Goal: Task Accomplishment & Management: Complete application form

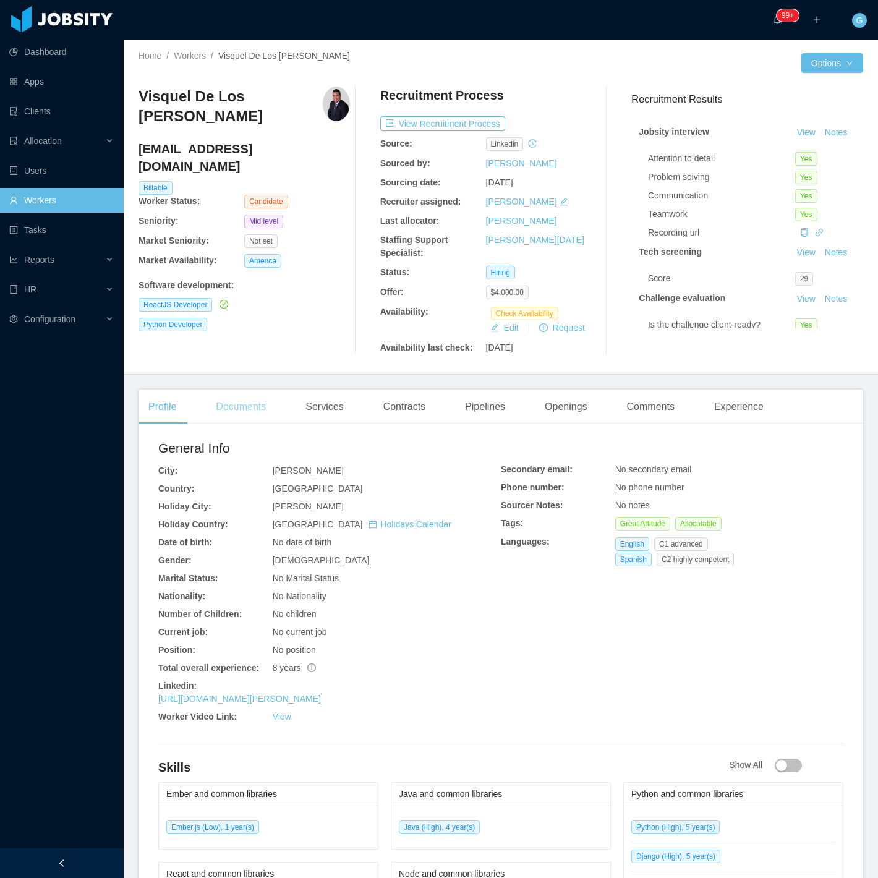
click at [244, 410] on div "Documents" at bounding box center [241, 407] width 70 height 35
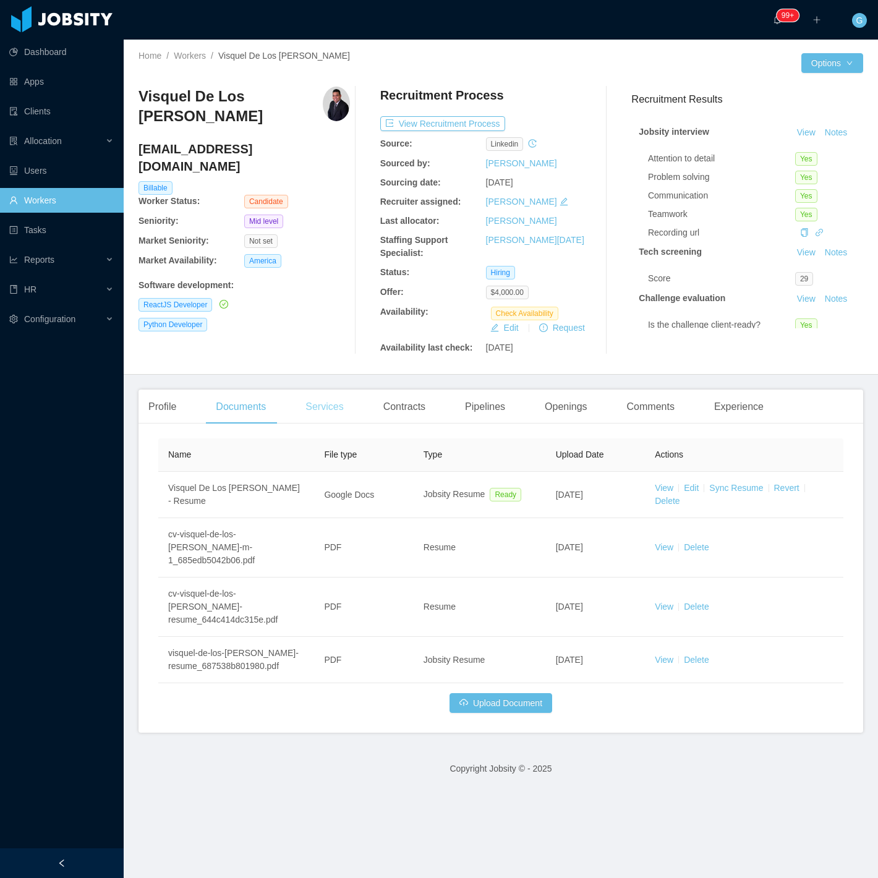
click at [336, 406] on div "Services" at bounding box center [325, 407] width 58 height 35
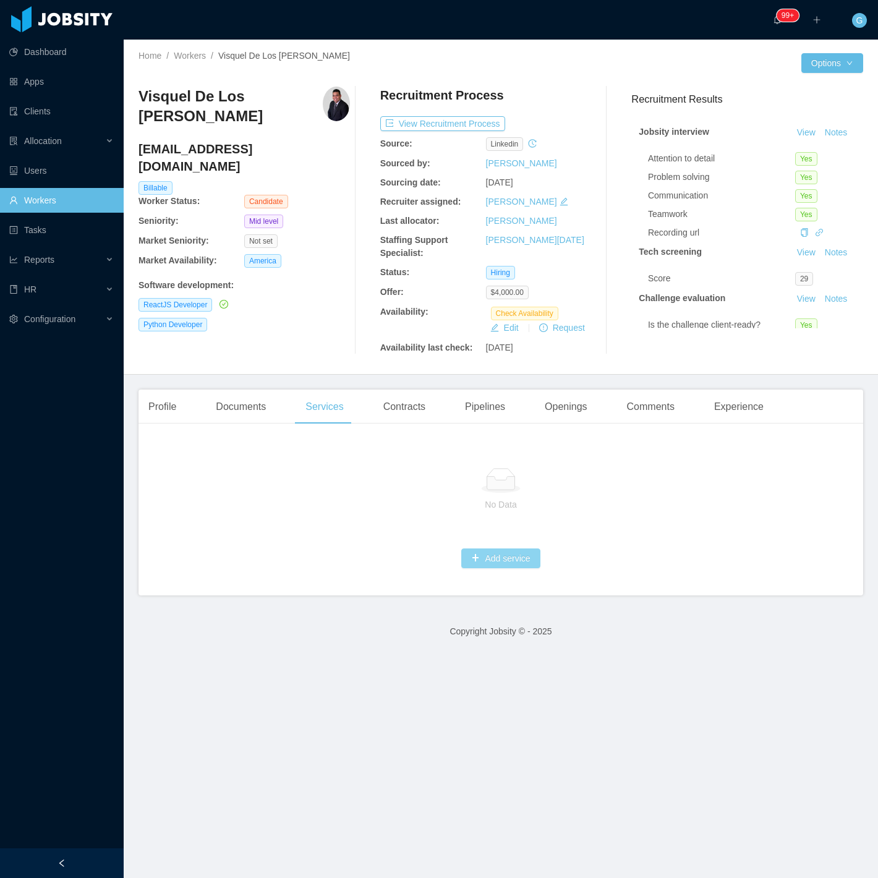
click at [471, 564] on button "Add service" at bounding box center [500, 559] width 79 height 20
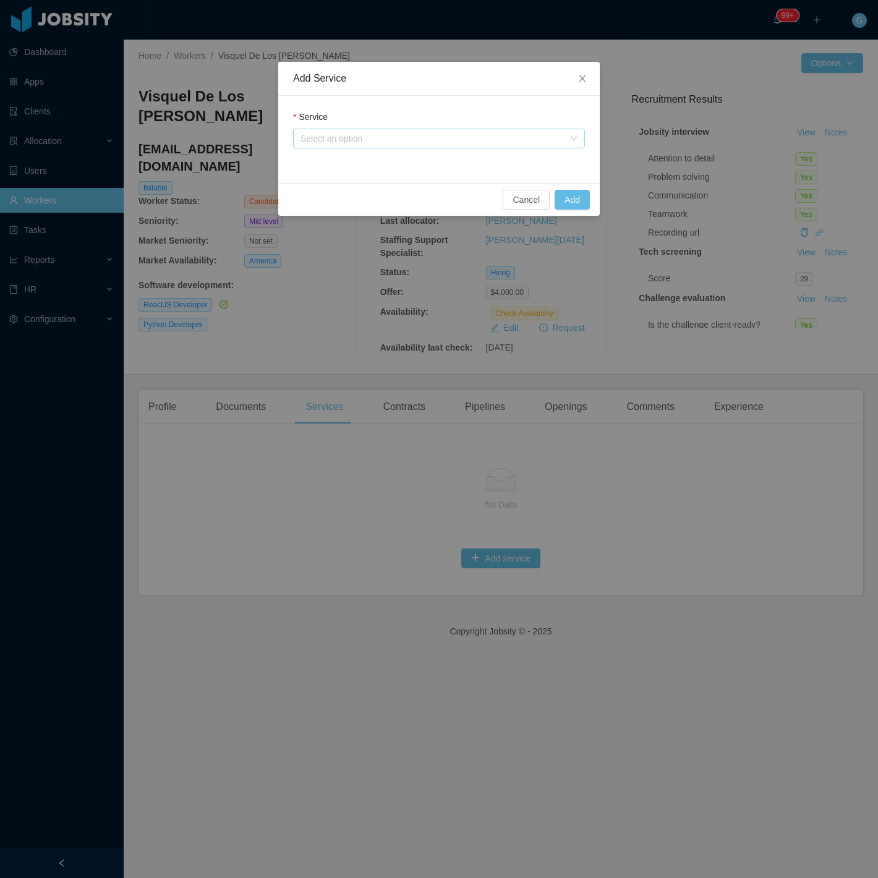
click at [371, 138] on div "Select an option" at bounding box center [432, 138] width 263 height 12
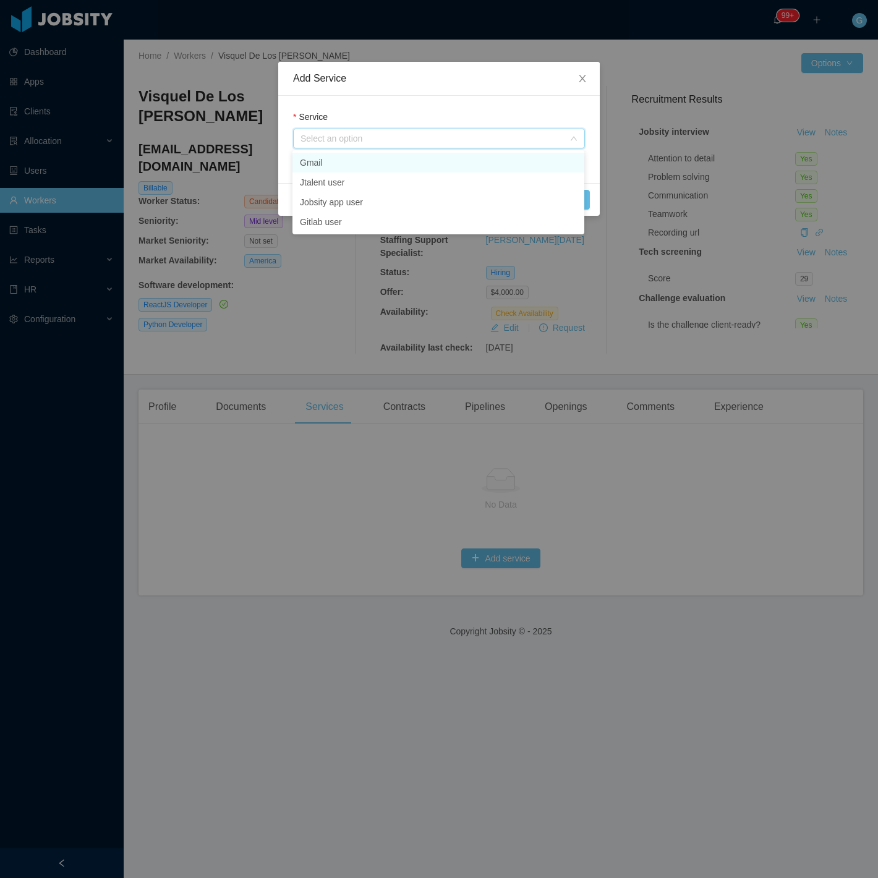
click at [325, 162] on li "Gmail" at bounding box center [439, 163] width 292 height 20
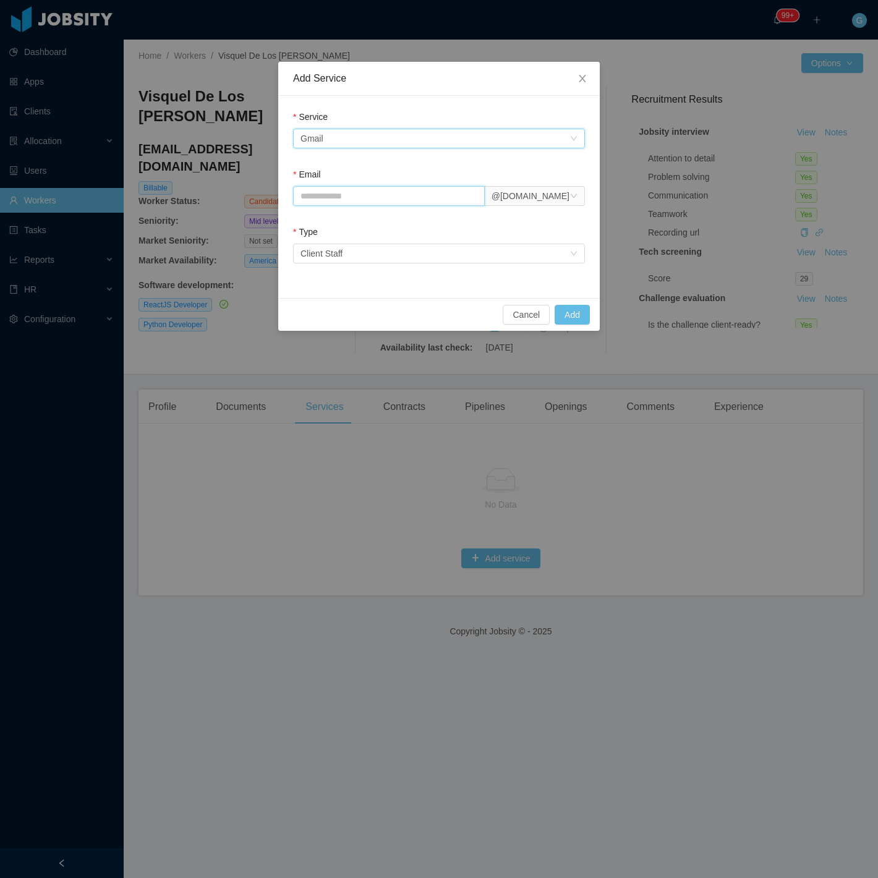
click at [351, 199] on input "Email" at bounding box center [389, 196] width 192 height 20
click at [388, 202] on input "Email" at bounding box center [389, 196] width 192 height 20
paste input "**********"
type input "**********"
click at [577, 322] on button "Add" at bounding box center [572, 315] width 35 height 20
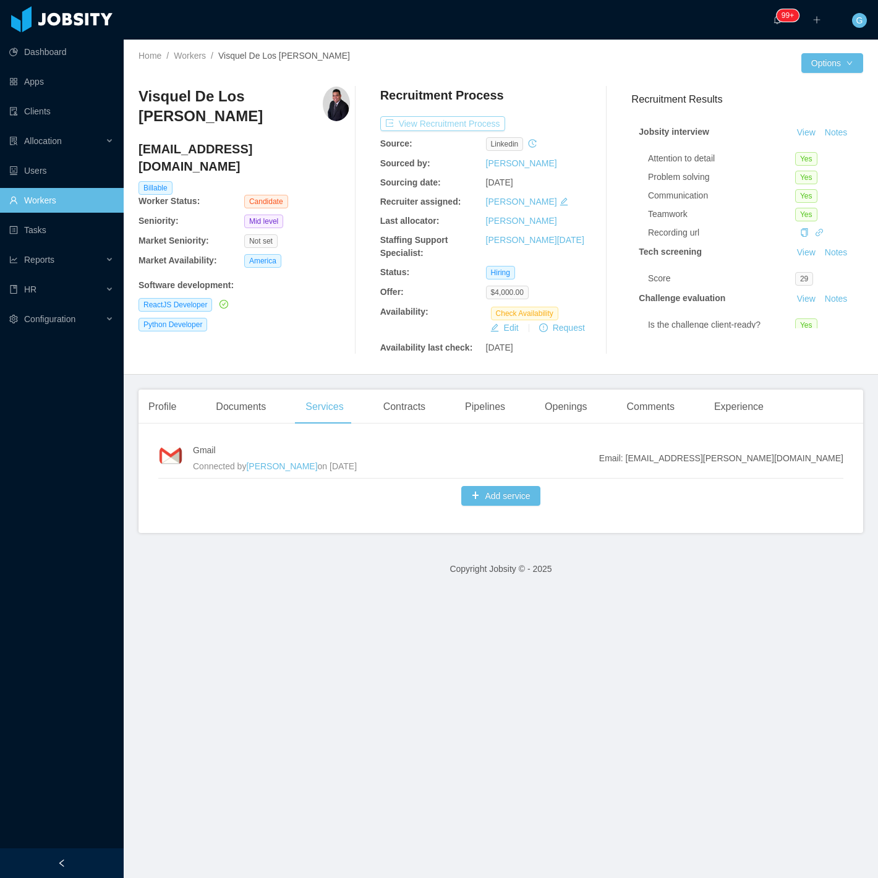
click at [444, 125] on button "View Recruitment Process" at bounding box center [442, 123] width 125 height 15
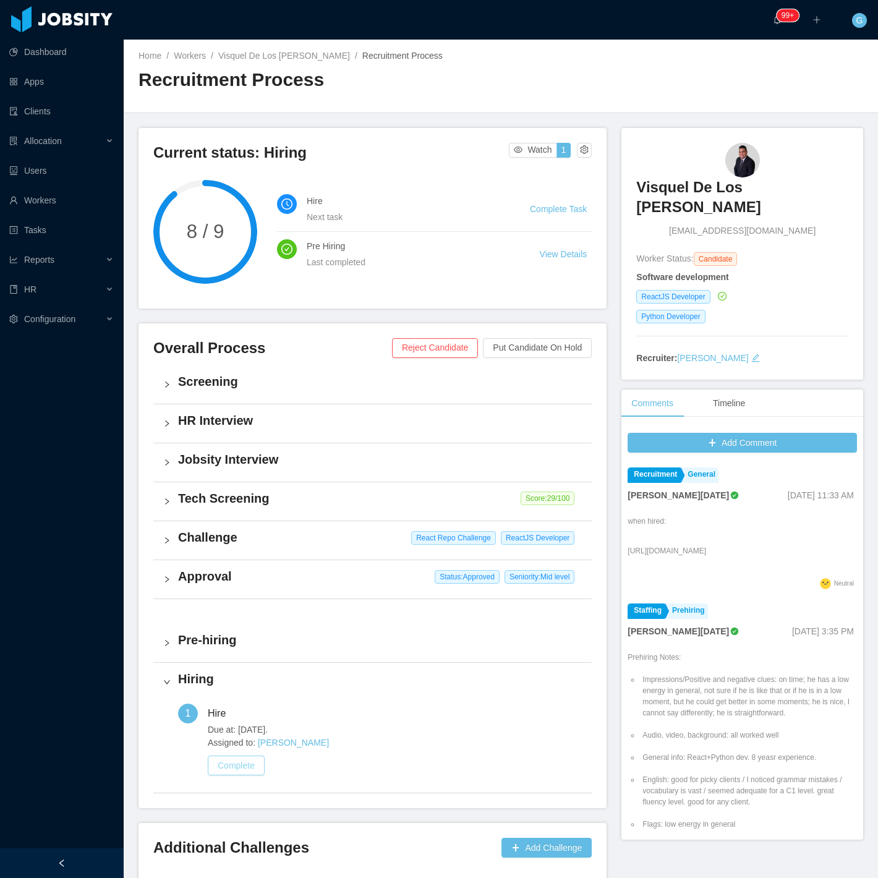
click at [248, 769] on button "Complete" at bounding box center [236, 766] width 57 height 20
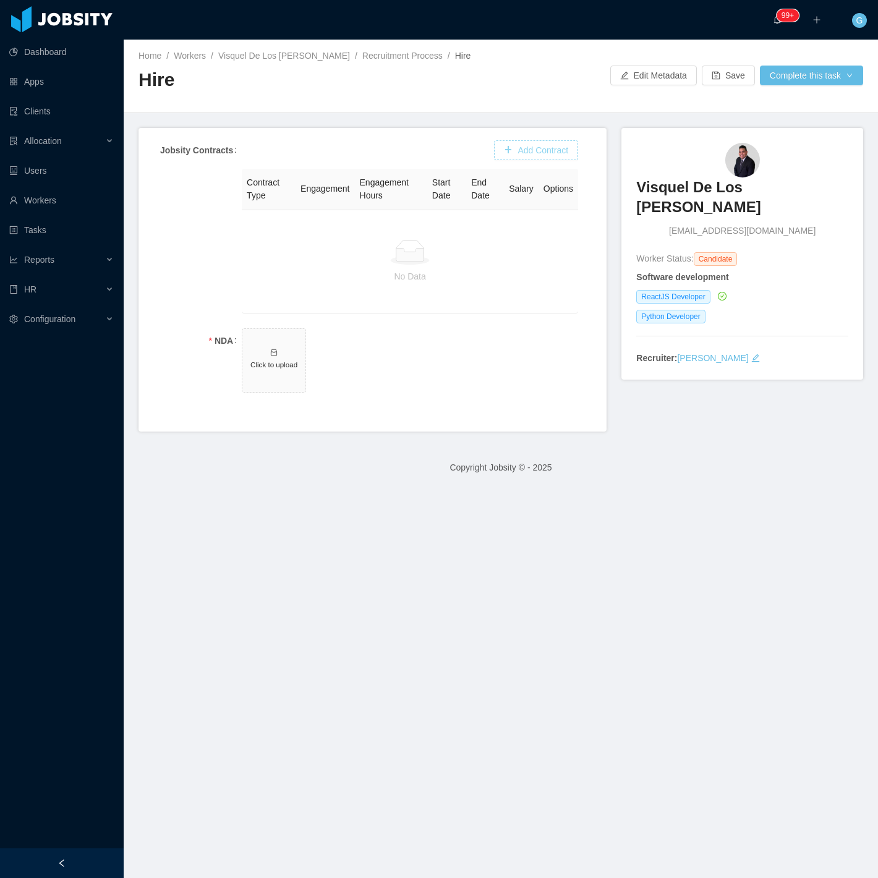
click at [498, 147] on button "Add Contract" at bounding box center [536, 150] width 84 height 20
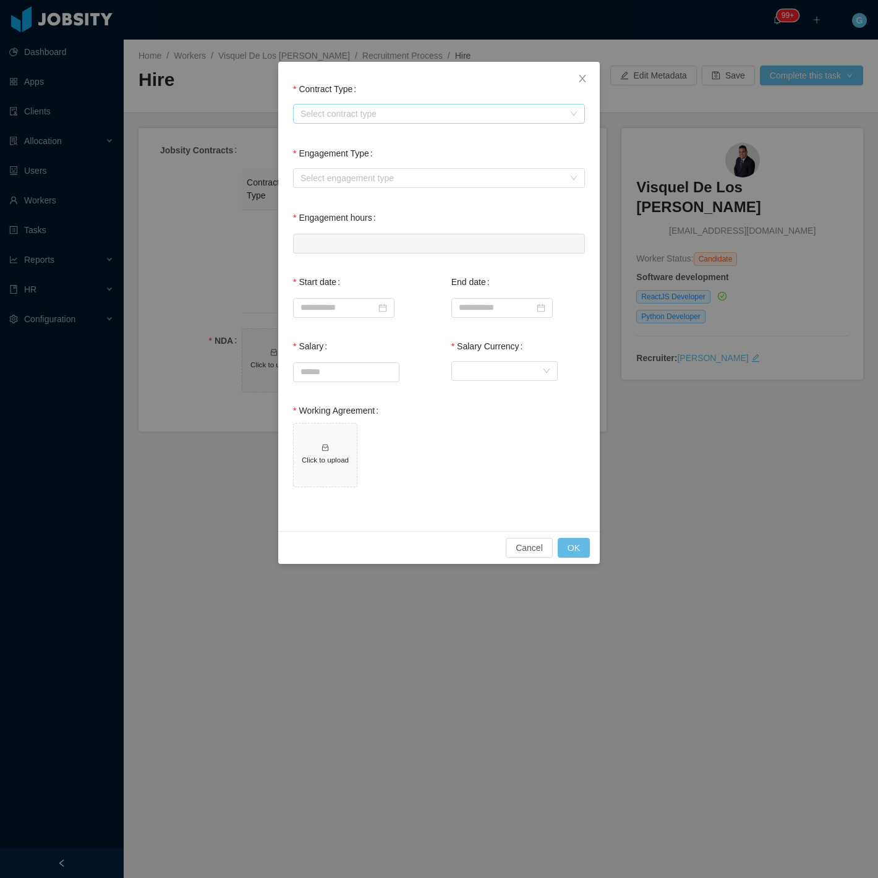
click at [374, 110] on div "Select contract type" at bounding box center [432, 114] width 263 height 12
click at [325, 177] on li "USA" at bounding box center [439, 177] width 292 height 20
click at [325, 177] on div "Select engagement type" at bounding box center [432, 178] width 263 height 12
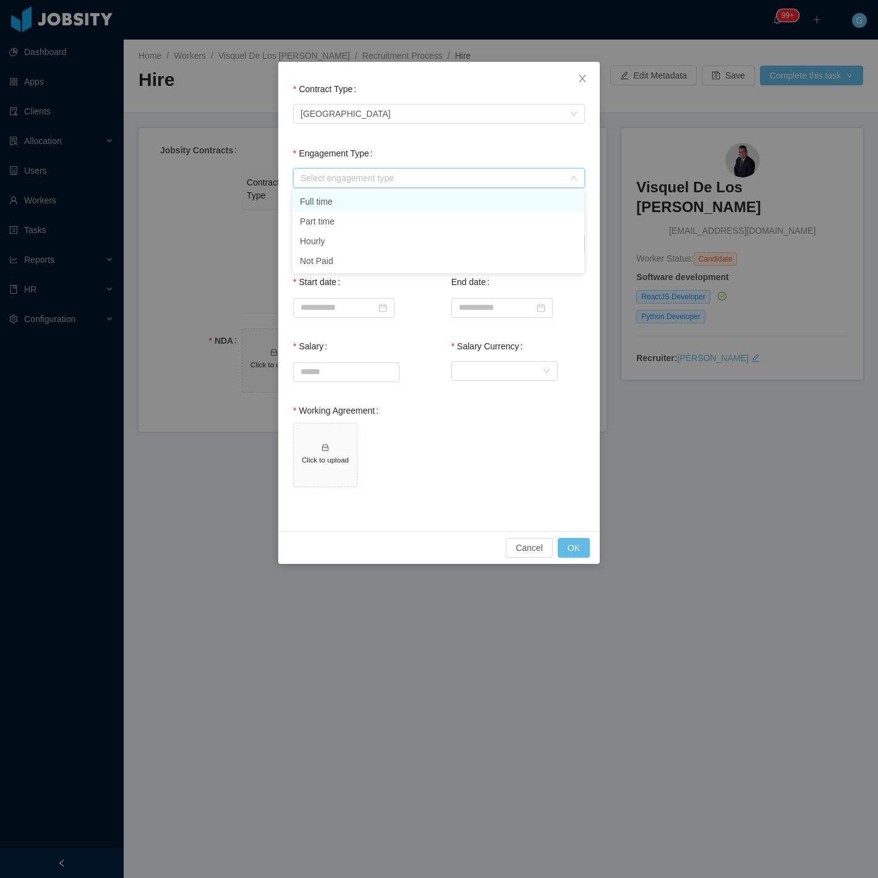
click at [336, 206] on li "Full time" at bounding box center [439, 202] width 292 height 20
type input "*"
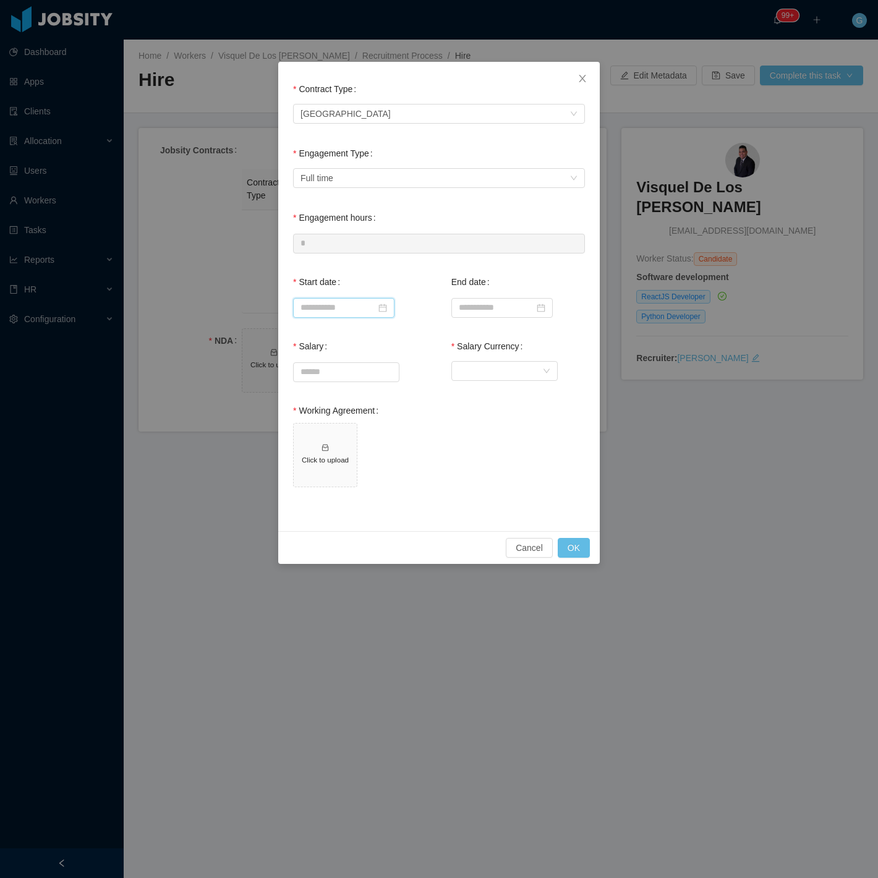
click at [347, 310] on input at bounding box center [343, 308] width 101 height 20
click at [442, 322] on link at bounding box center [441, 328] width 11 height 25
click at [424, 391] on div "12" at bounding box center [424, 392] width 15 height 15
type input "**********"
click at [351, 363] on input "Salary" at bounding box center [346, 372] width 105 height 19
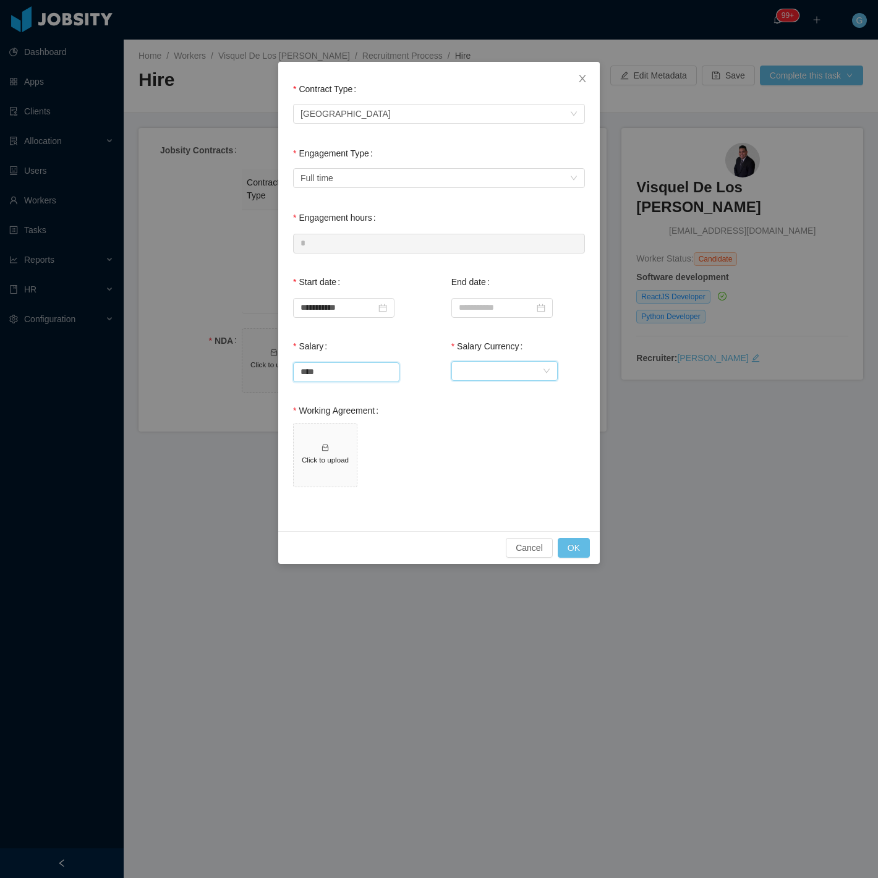
type input "*******"
drag, startPoint x: 531, startPoint y: 377, endPoint x: 524, endPoint y: 375, distance: 6.7
click at [524, 375] on div "Currency" at bounding box center [500, 371] width 83 height 19
click at [493, 393] on li "United States Dollar" at bounding box center [504, 395] width 106 height 20
click at [335, 448] on span "Click to upload" at bounding box center [325, 455] width 63 height 63
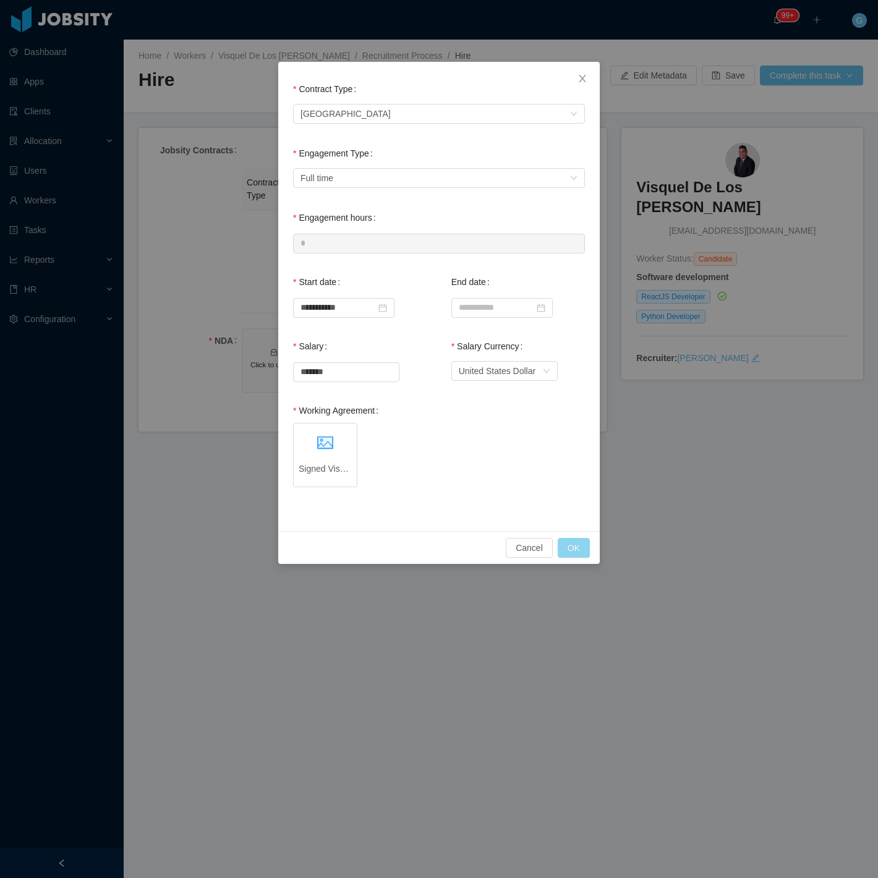
click at [573, 551] on button "OK" at bounding box center [574, 548] width 32 height 20
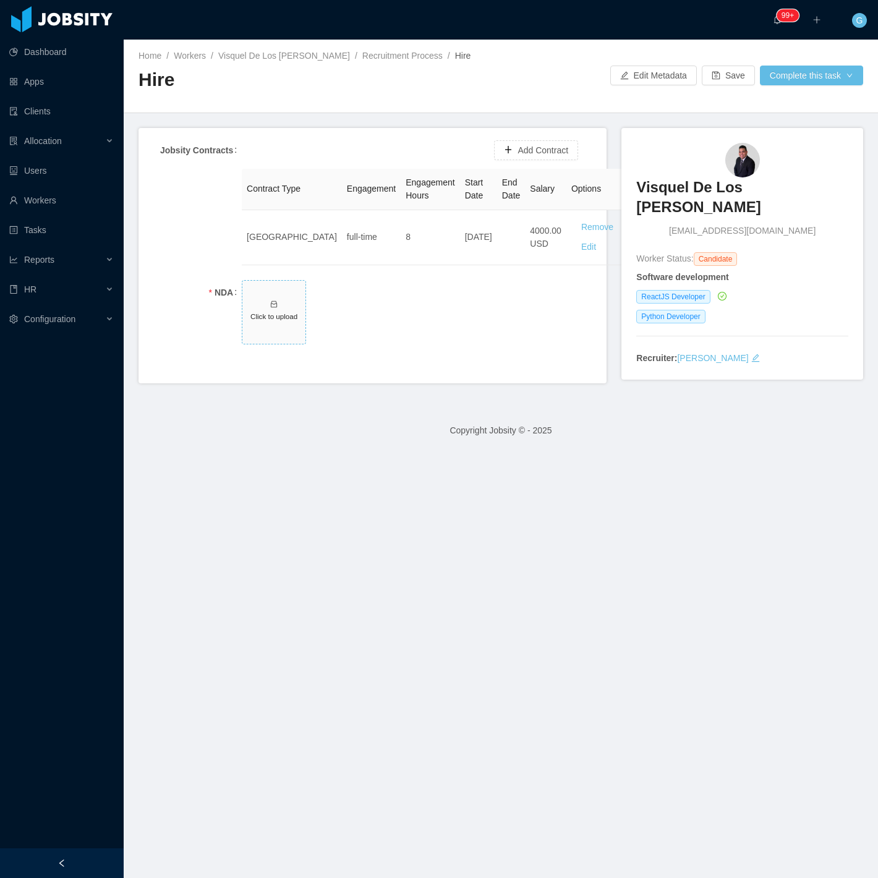
click at [243, 317] on span "Click to upload" at bounding box center [273, 312] width 63 height 63
click at [821, 81] on button "Complete this task" at bounding box center [811, 76] width 103 height 20
click at [793, 130] on button "Save and continue" at bounding box center [802, 129] width 105 height 20
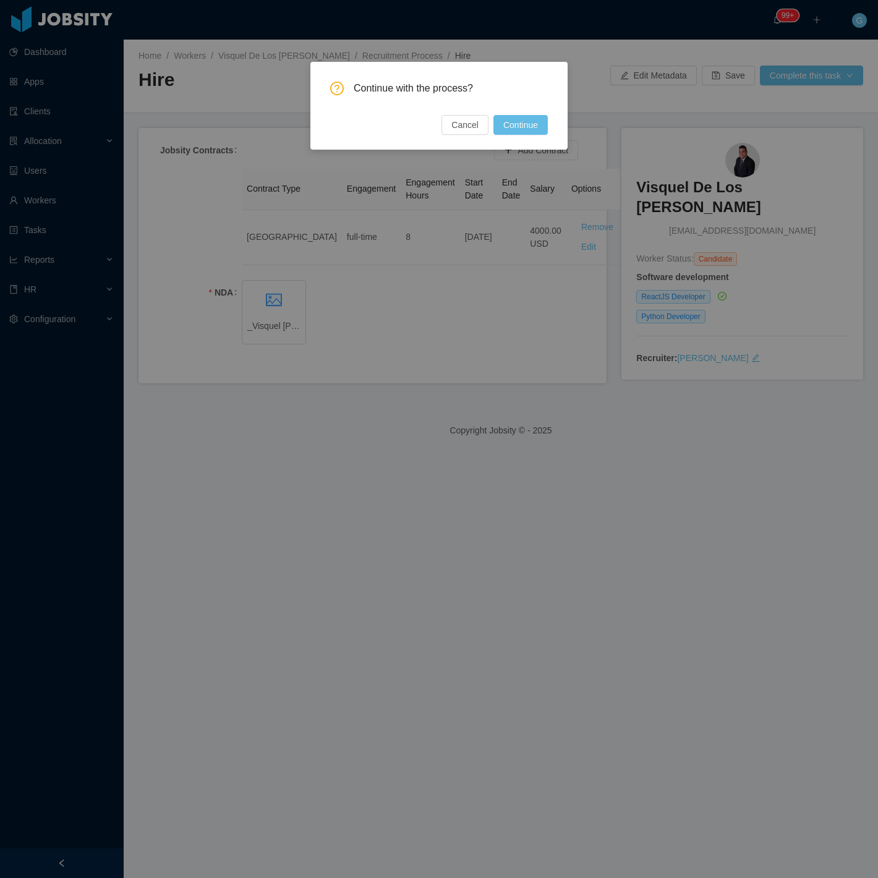
click at [536, 137] on div "Continue with the process? Cancel Continue" at bounding box center [438, 106] width 257 height 88
click at [526, 130] on button "Continue" at bounding box center [521, 125] width 54 height 20
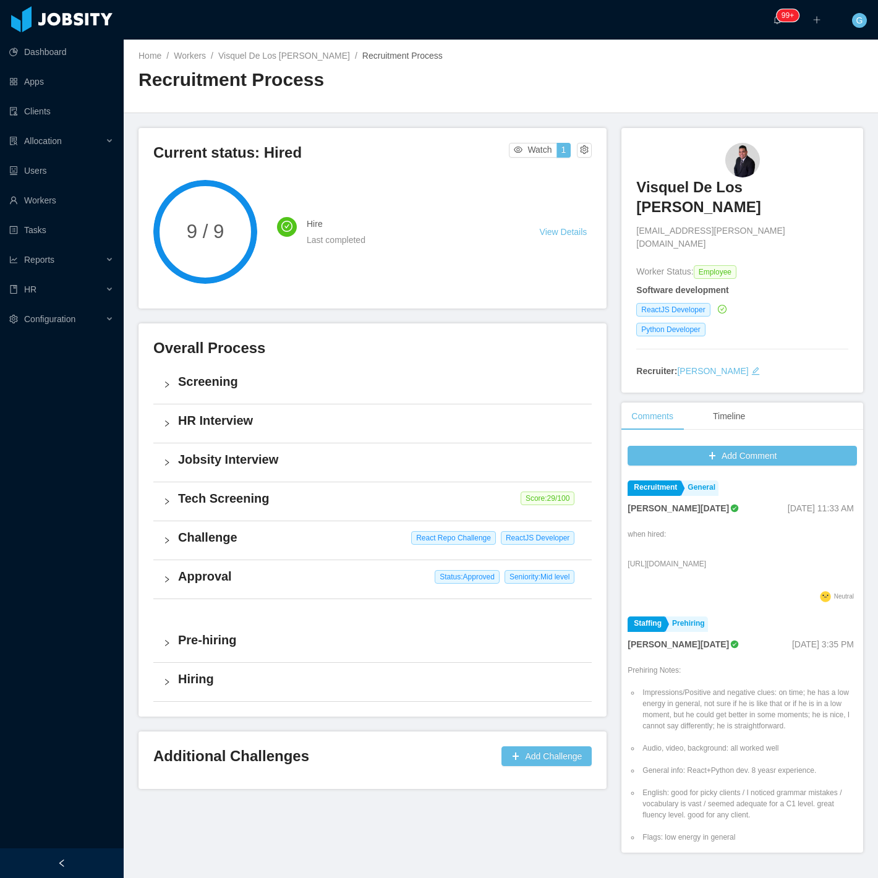
click at [775, 192] on h3 "Visquel De Los [PERSON_NAME]" at bounding box center [742, 197] width 212 height 40
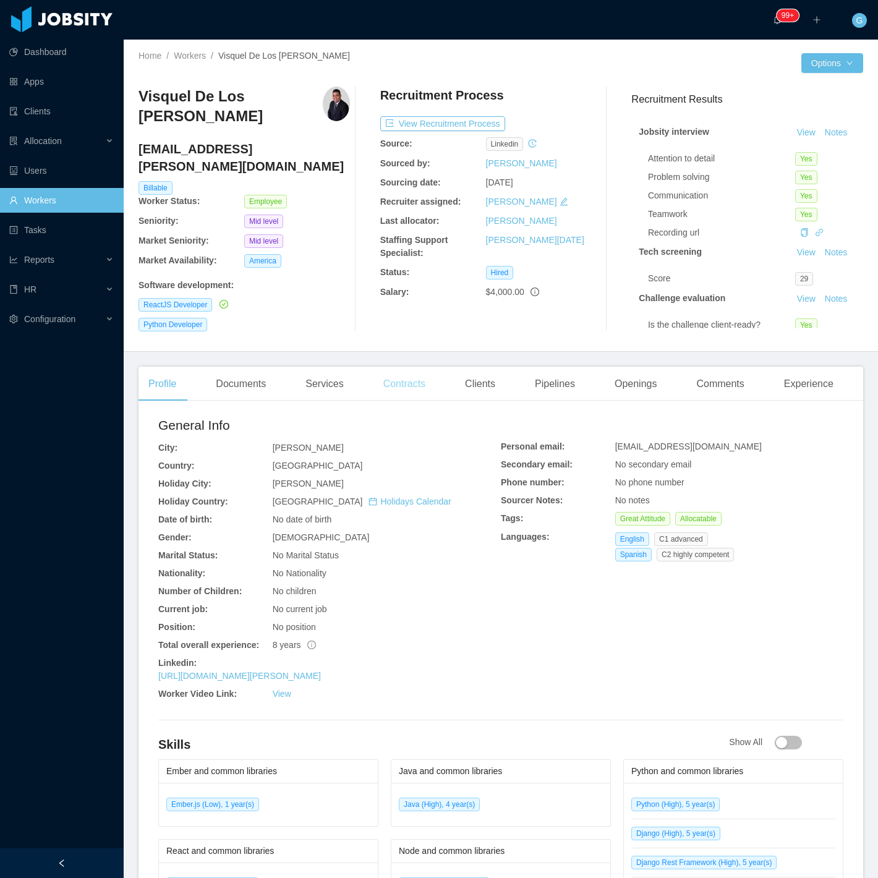
click at [404, 379] on div "Contracts" at bounding box center [405, 384] width 62 height 35
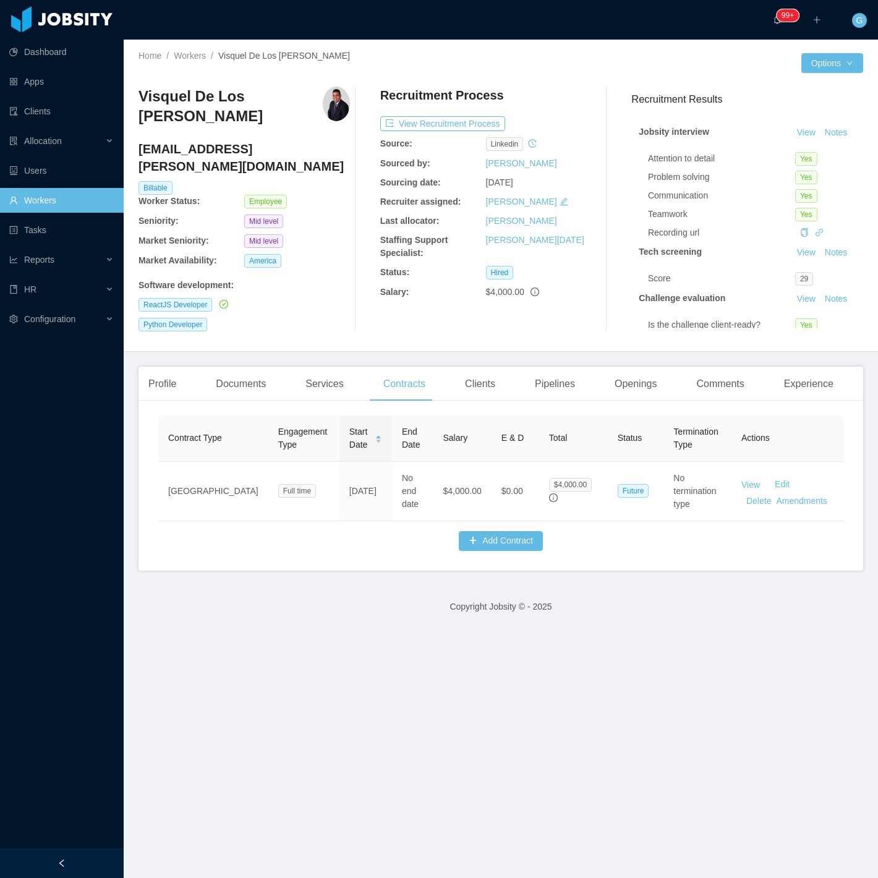
click at [478, 387] on div "Clients" at bounding box center [480, 384] width 50 height 35
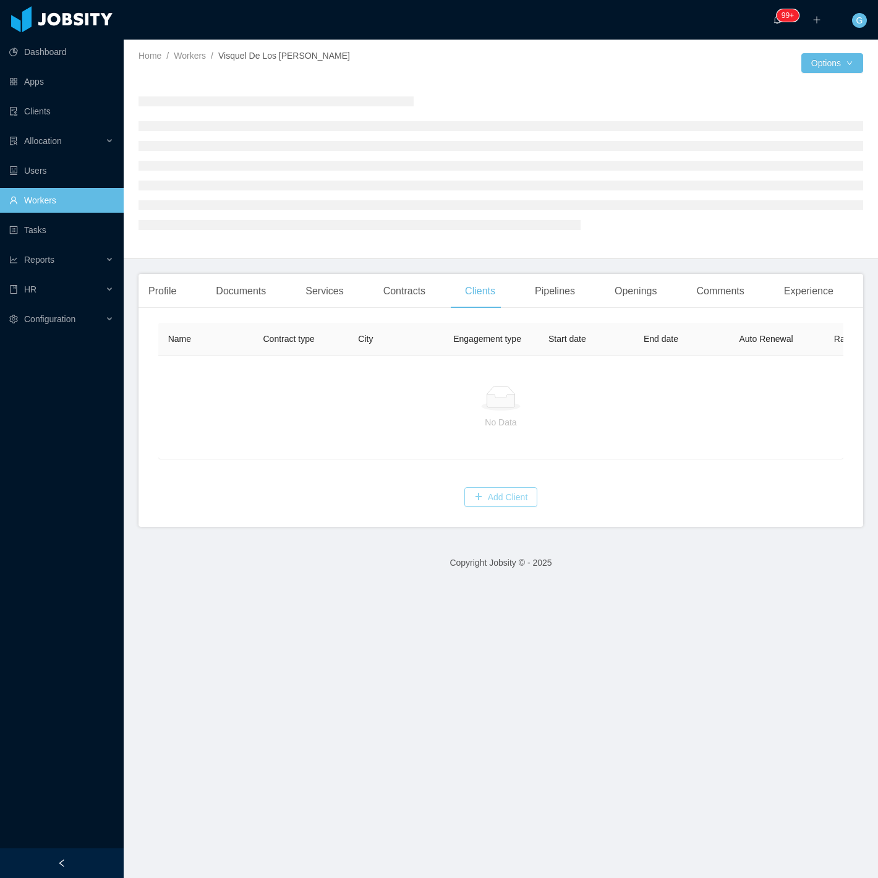
click at [514, 502] on button "Add Client" at bounding box center [501, 497] width 74 height 20
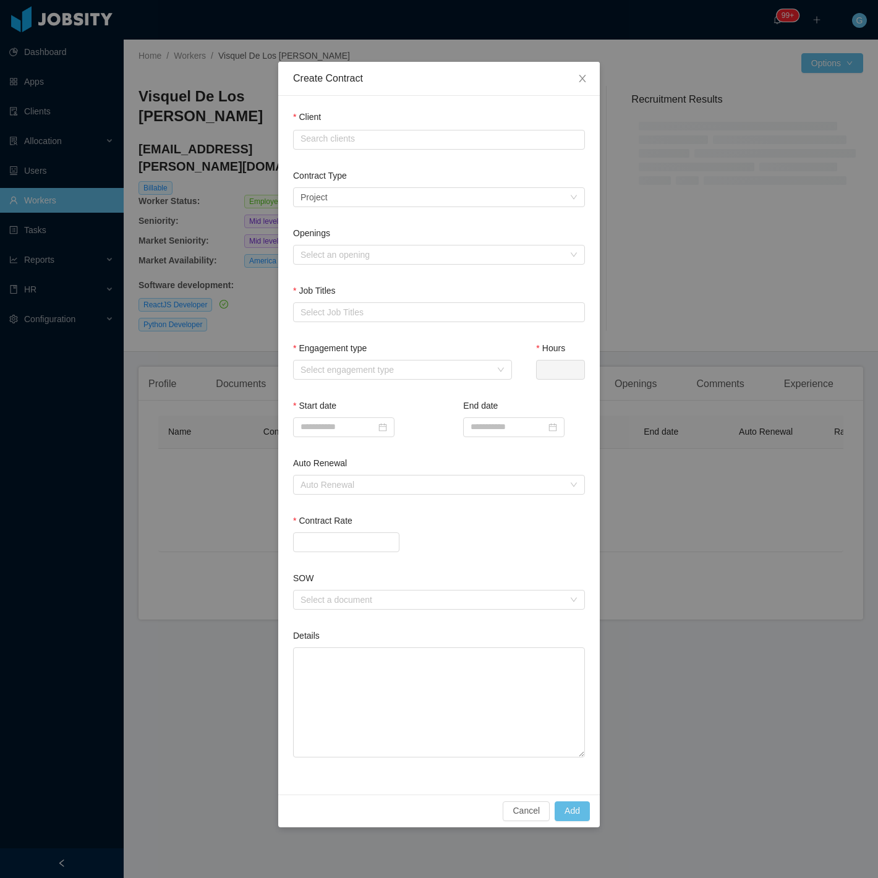
click at [442, 151] on div "Client Search clients" at bounding box center [439, 133] width 292 height 44
click at [442, 150] on div "Client Search clients" at bounding box center [439, 133] width 292 height 44
click at [439, 139] on input "text" at bounding box center [439, 140] width 292 height 20
click at [369, 251] on div "Select an opening" at bounding box center [432, 255] width 263 height 12
click at [322, 139] on input "**" at bounding box center [439, 140] width 292 height 20
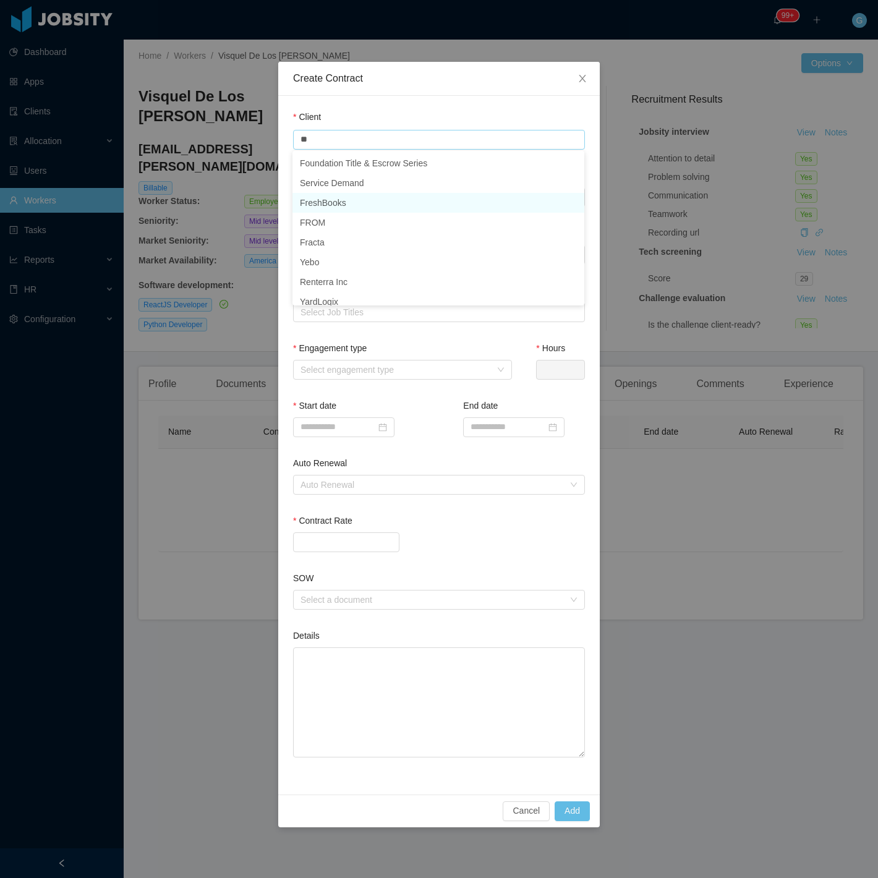
click at [327, 199] on li "FreshBooks" at bounding box center [439, 203] width 292 height 20
type input "**********"
click at [320, 202] on div "Project" at bounding box center [314, 197] width 27 height 19
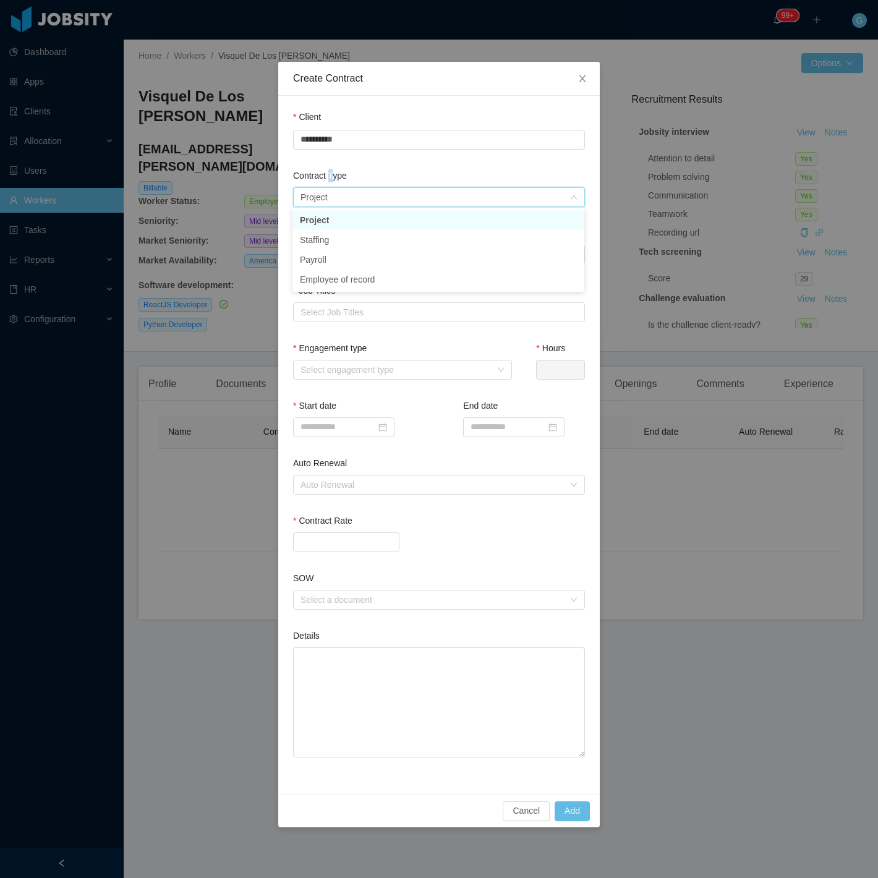
drag, startPoint x: 329, startPoint y: 186, endPoint x: 333, endPoint y: 177, distance: 9.4
click at [333, 177] on div "Contract Type" at bounding box center [439, 178] width 292 height 18
click at [338, 194] on div "Select a contract type Project" at bounding box center [435, 197] width 269 height 19
click at [336, 237] on li "Staffing" at bounding box center [439, 240] width 292 height 20
click at [326, 249] on div "Select an opening" at bounding box center [432, 255] width 263 height 12
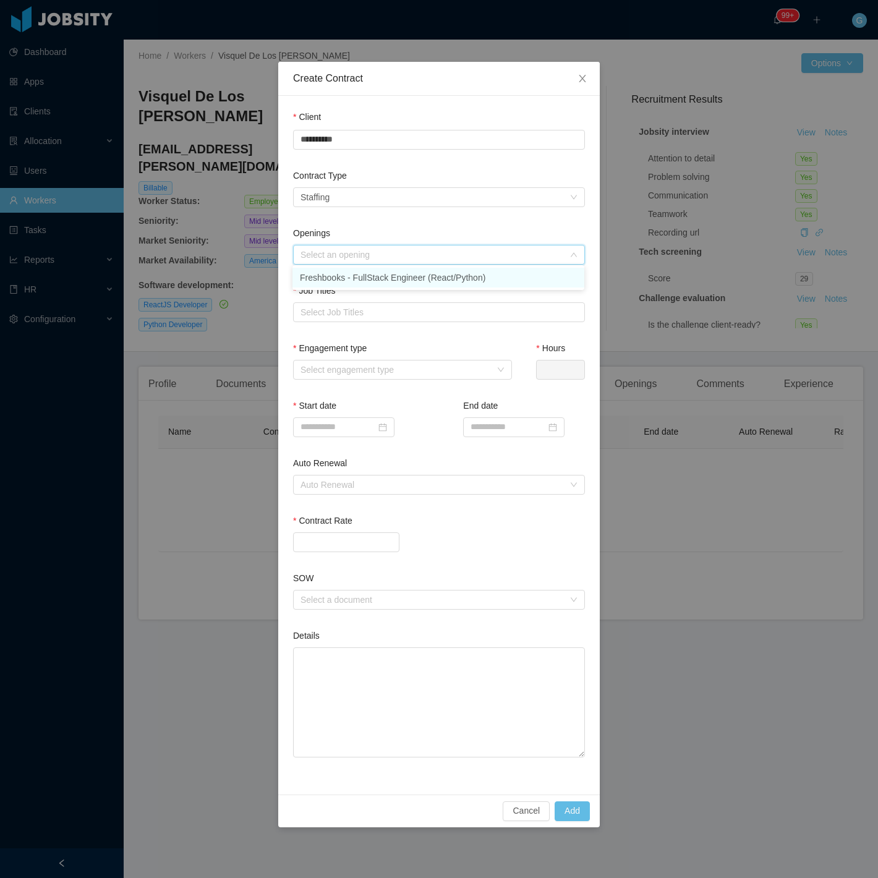
click at [331, 270] on li "Freshbooks - FullStack Engineer (React/Python)" at bounding box center [439, 278] width 292 height 20
click at [345, 302] on div "Select Job Titles" at bounding box center [439, 312] width 292 height 20
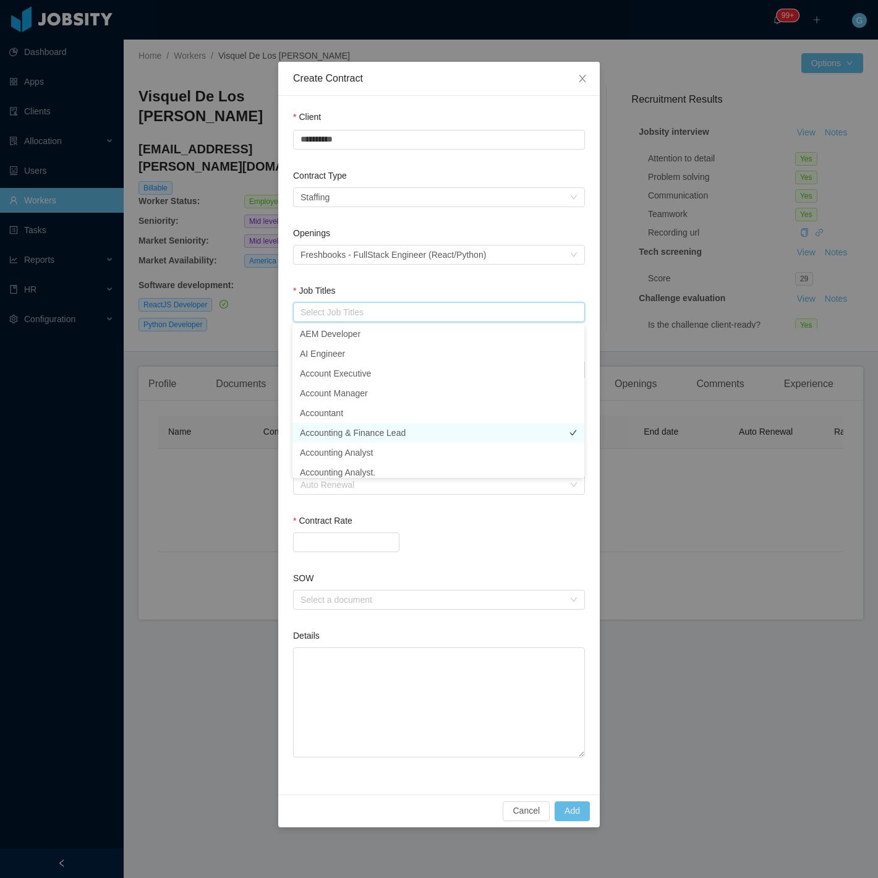
scroll to position [69, 0]
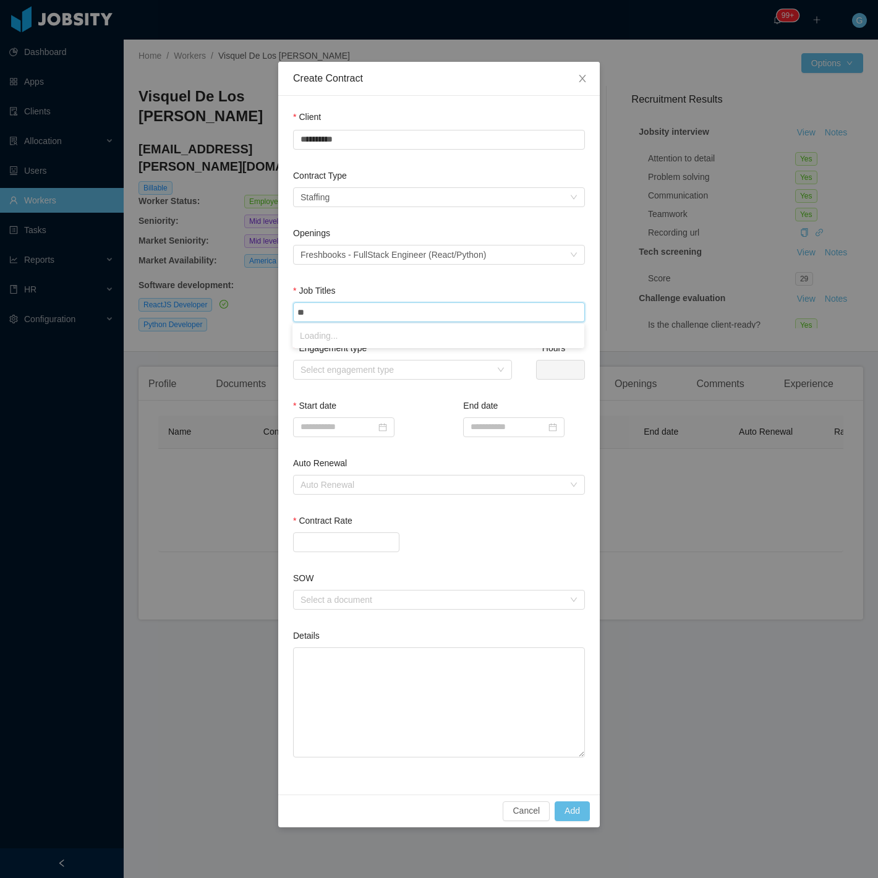
type input "*"
type input "**"
click at [348, 348] on li "Python Developer" at bounding box center [439, 356] width 292 height 20
type input "***"
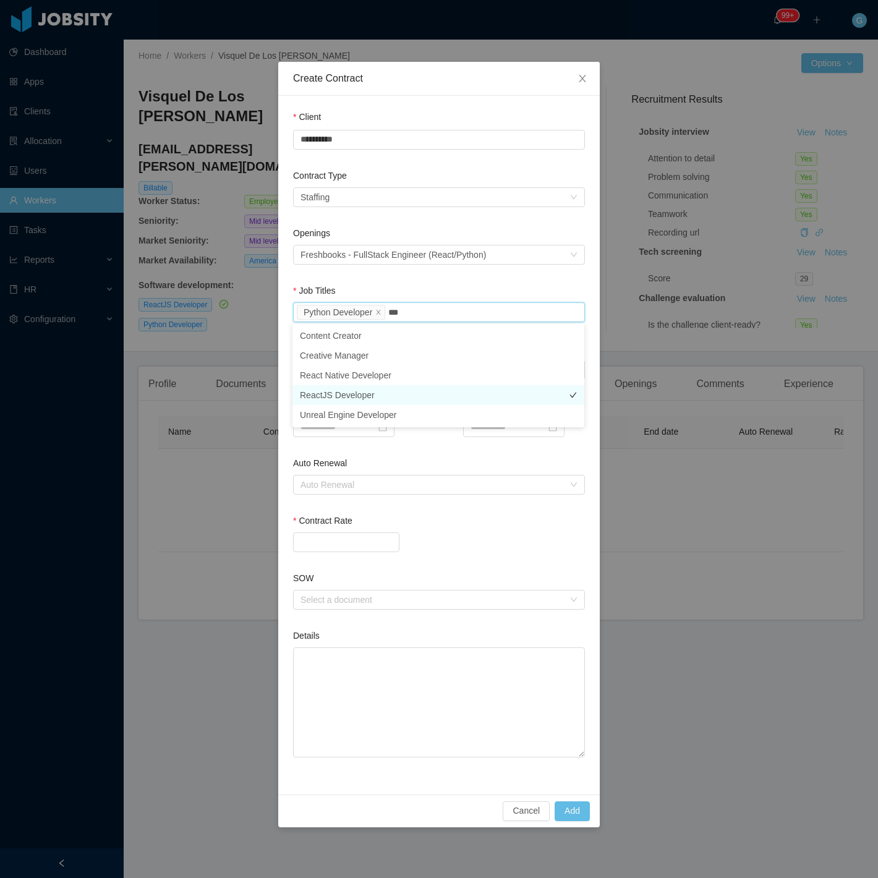
click at [342, 391] on li "ReactJS Developer" at bounding box center [439, 395] width 292 height 20
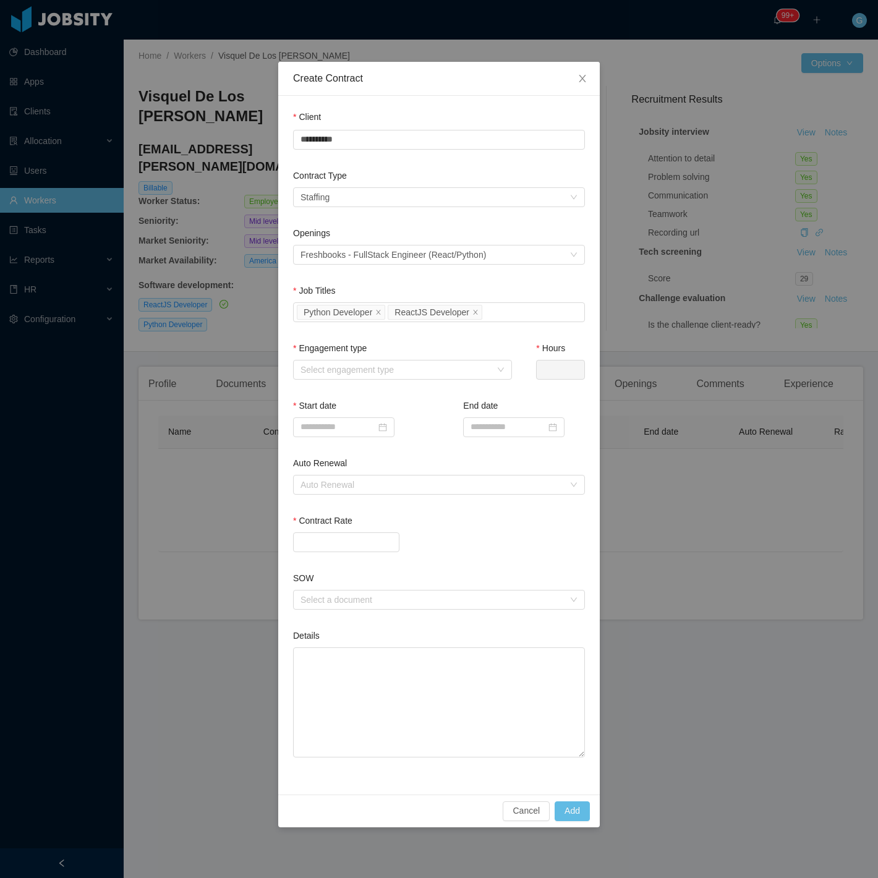
click at [416, 276] on div "Openings Select an opening Freshbooks - FullStack Engineer (React/Python)" at bounding box center [439, 256] width 292 height 58
click at [355, 355] on div "Engagement type" at bounding box center [402, 351] width 219 height 18
click at [359, 366] on div "Select engagement type" at bounding box center [396, 370] width 190 height 12
click at [339, 391] on li "Full time" at bounding box center [402, 393] width 219 height 20
type input "*"
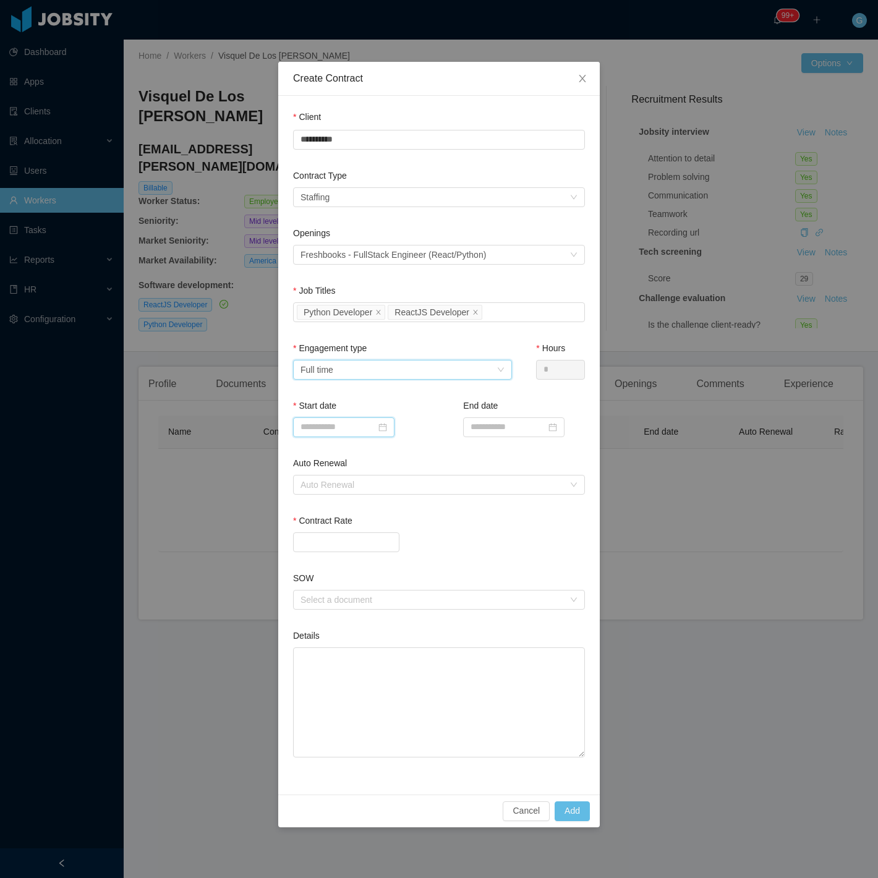
click at [328, 421] on input at bounding box center [343, 427] width 101 height 20
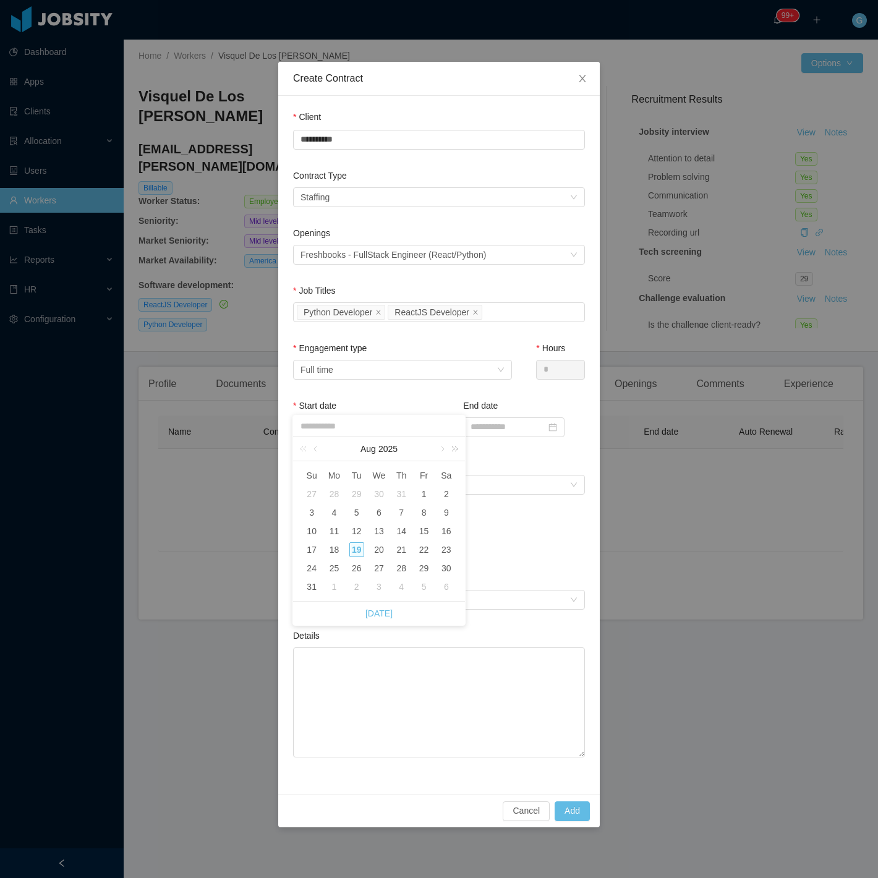
click at [446, 448] on link at bounding box center [453, 449] width 16 height 25
click at [233, 458] on div "**********" at bounding box center [439, 439] width 878 height 878
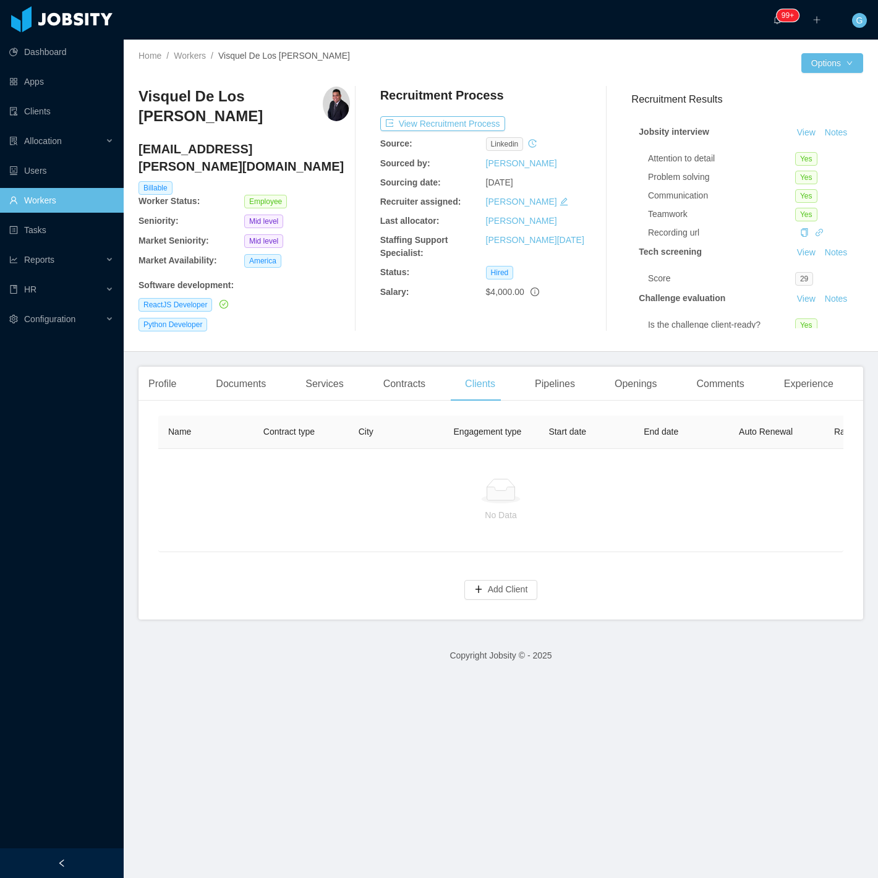
click at [362, 382] on div "Profile Documents Services Contracts Clients Pipelines Openings Comments Experi…" at bounding box center [491, 384] width 705 height 35
click at [377, 382] on div "Contracts" at bounding box center [405, 384] width 62 height 35
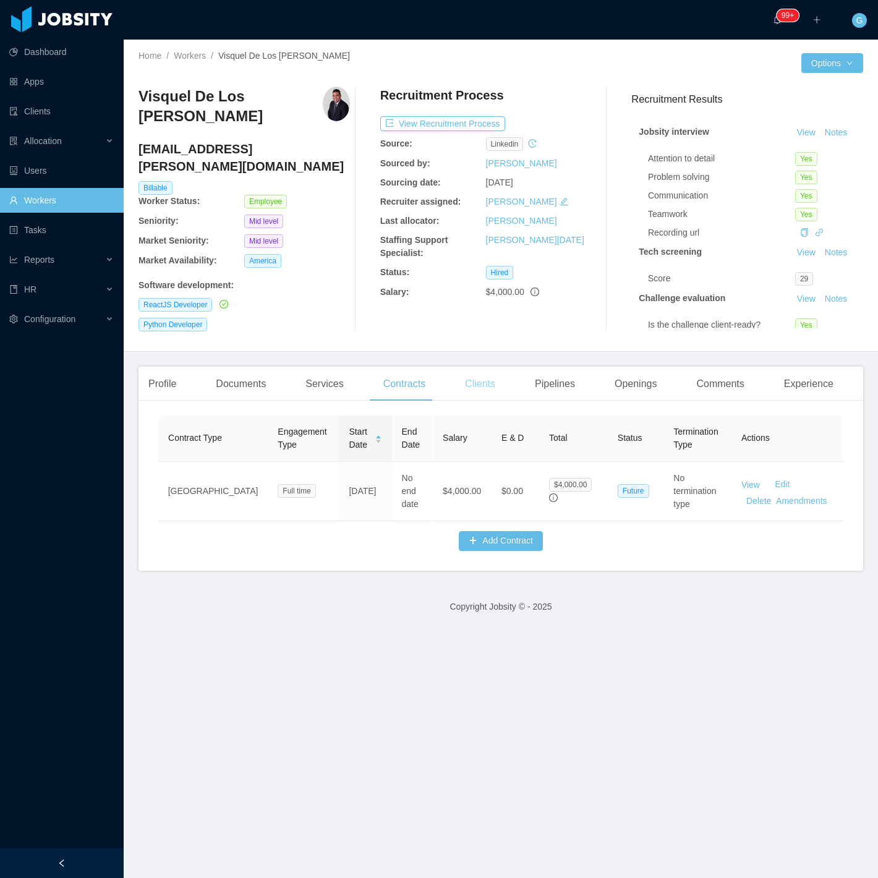
click at [482, 391] on div "Clients" at bounding box center [480, 384] width 50 height 35
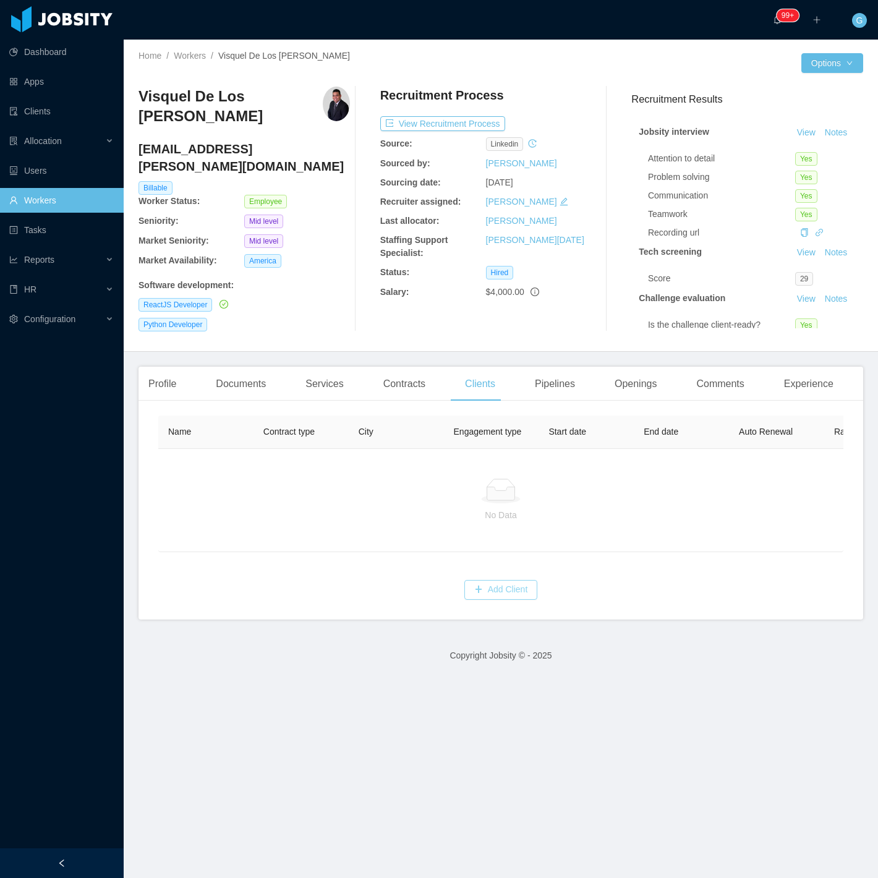
click at [524, 595] on button "Add Client" at bounding box center [501, 590] width 74 height 20
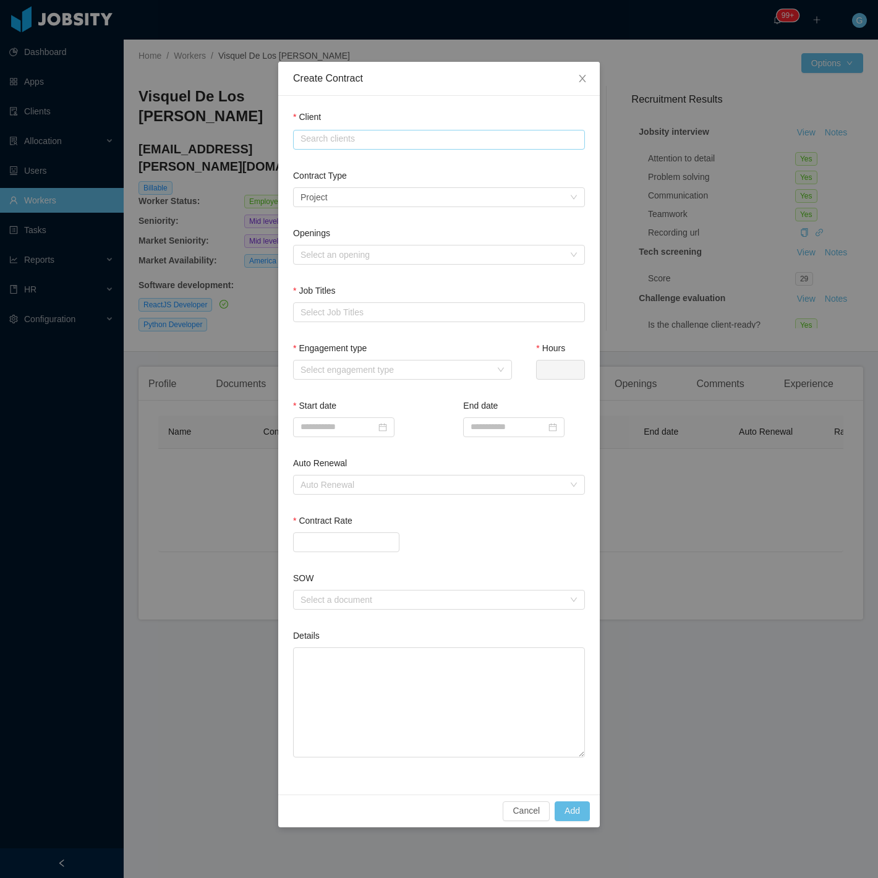
click at [348, 147] on input "text" at bounding box center [439, 140] width 292 height 20
click at [330, 168] on li "FreshBooks" at bounding box center [439, 163] width 292 height 20
type input "**********"
click at [326, 194] on div "Project" at bounding box center [314, 197] width 27 height 19
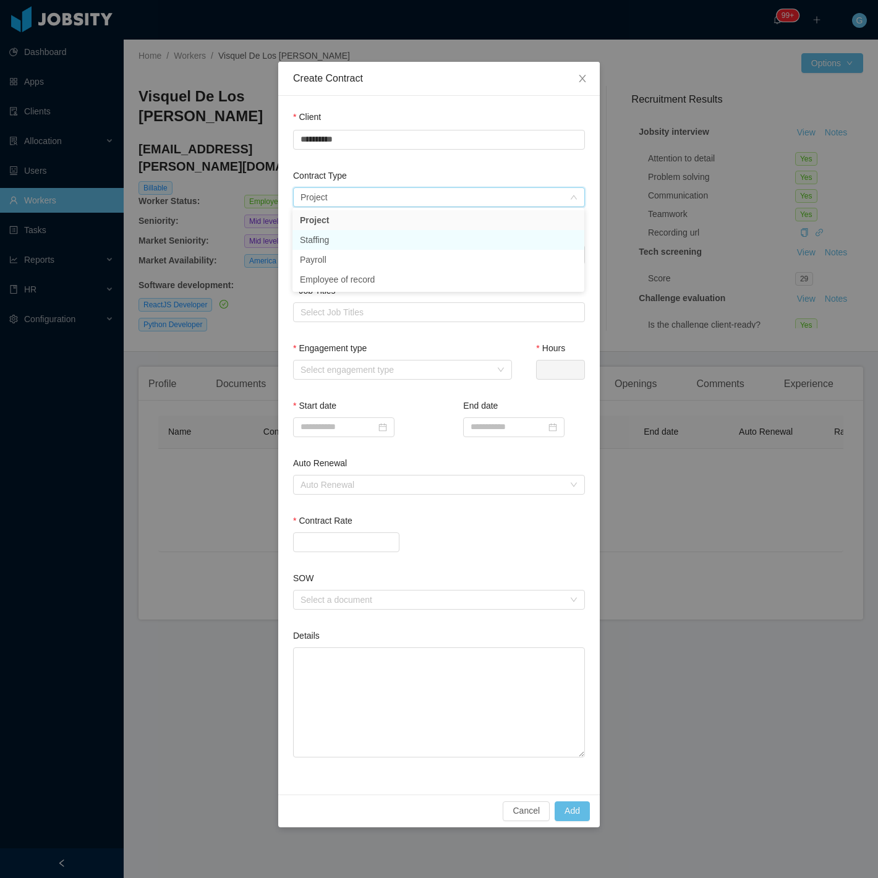
click at [318, 239] on li "Staffing" at bounding box center [439, 240] width 292 height 20
click at [318, 256] on div "Select an opening" at bounding box center [432, 255] width 263 height 12
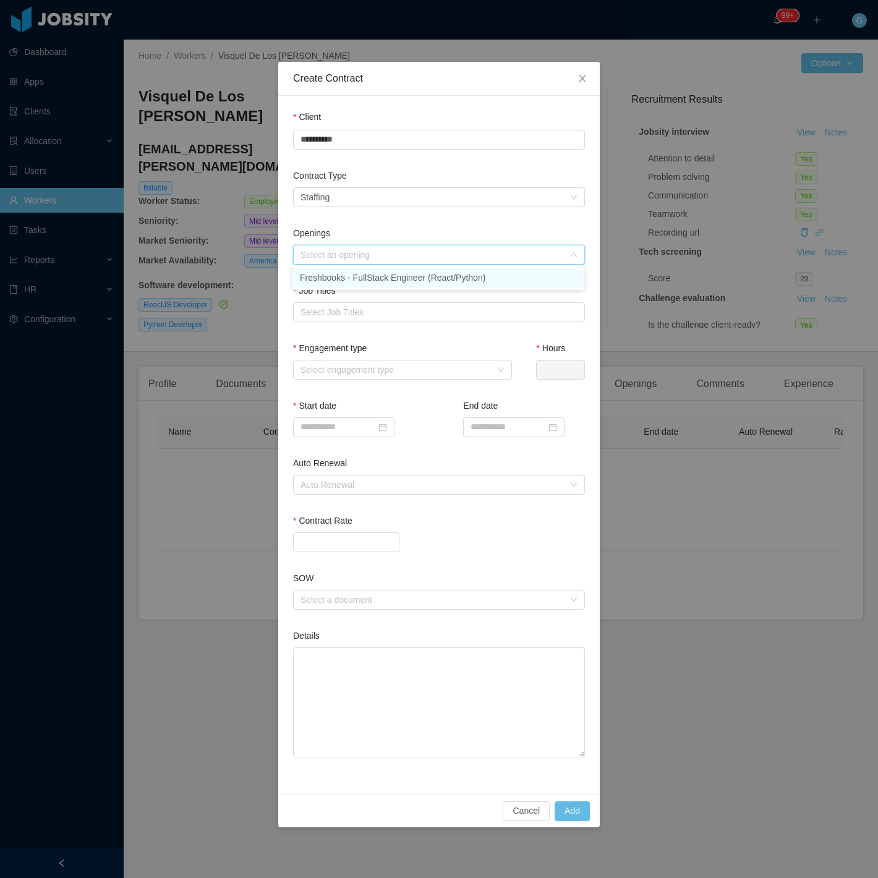
click at [331, 275] on li "Freshbooks - FullStack Engineer (React/Python)" at bounding box center [439, 278] width 292 height 20
click at [342, 309] on div "Select Job Titles" at bounding box center [436, 312] width 271 height 12
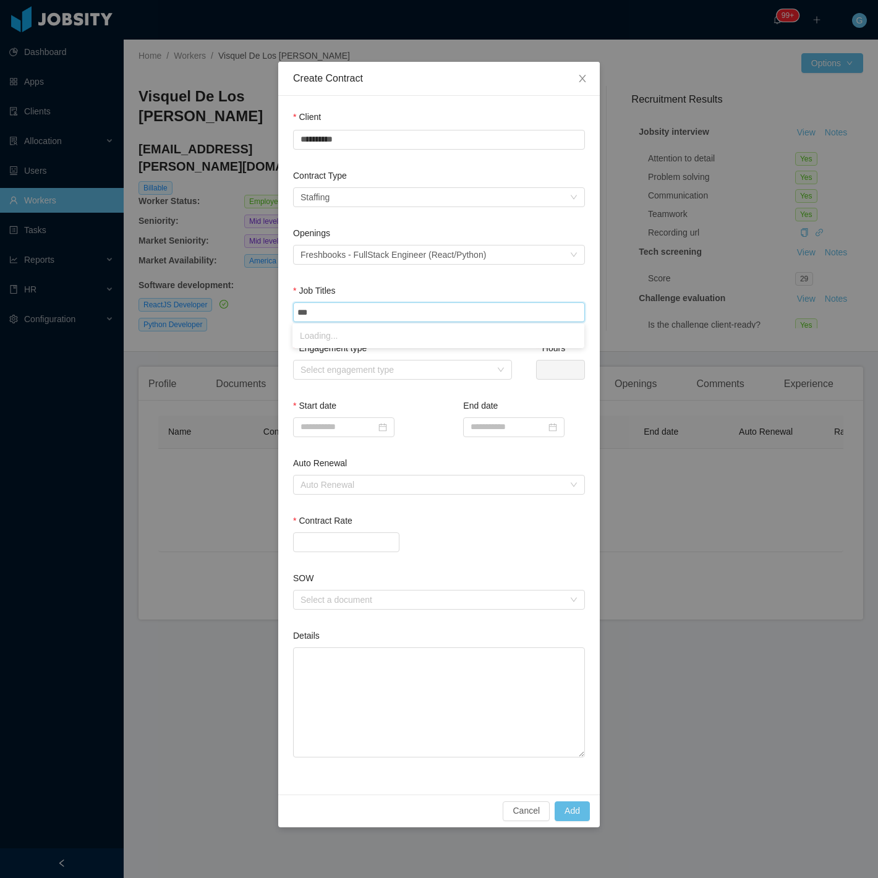
type input "****"
click at [333, 324] on ul "Python Developer" at bounding box center [439, 335] width 292 height 25
click at [342, 341] on li "Python Developer" at bounding box center [439, 336] width 292 height 20
click at [400, 318] on div "Select Job Titles Python Developer" at bounding box center [437, 312] width 281 height 19
type input "***"
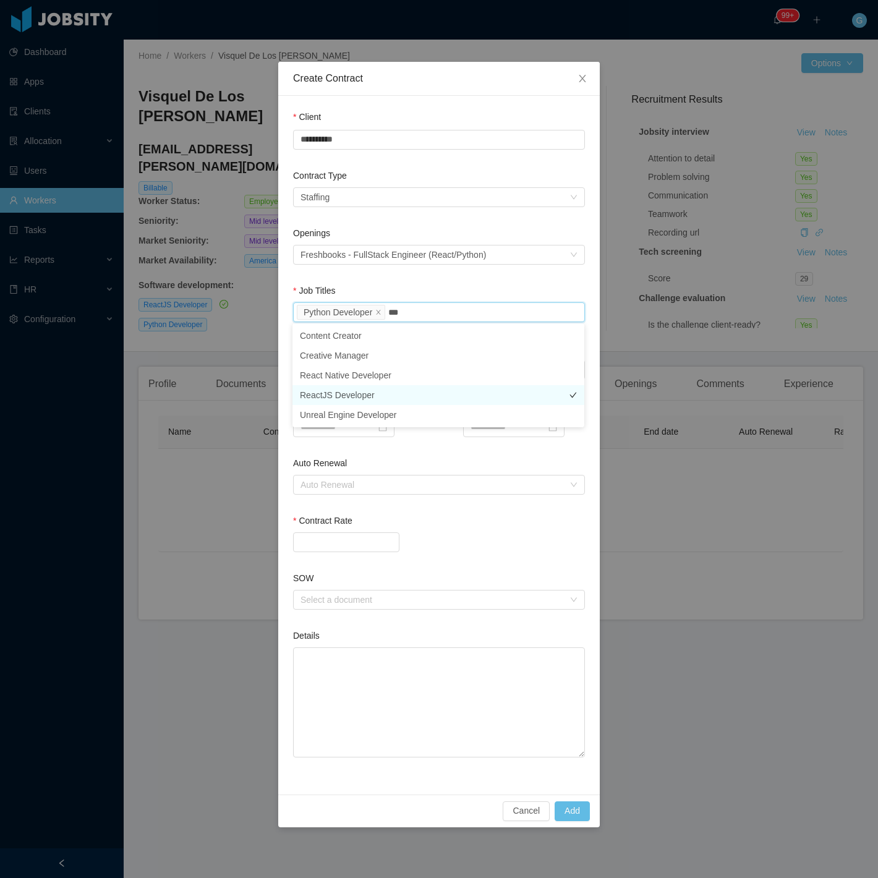
click at [336, 390] on li "ReactJS Developer" at bounding box center [439, 395] width 292 height 20
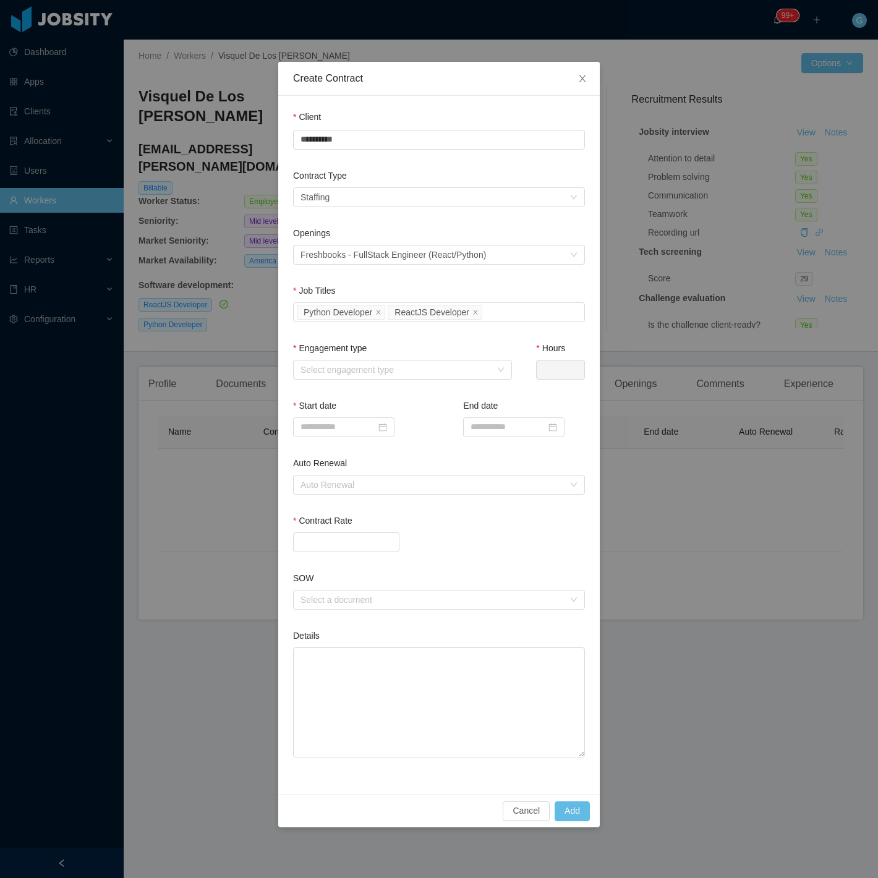
click at [396, 286] on div "Job Titles" at bounding box center [439, 293] width 292 height 18
click at [427, 377] on div "Select engagement type" at bounding box center [399, 370] width 196 height 19
click at [357, 388] on li "Full time" at bounding box center [402, 393] width 219 height 20
type input "*"
click at [332, 429] on input at bounding box center [343, 427] width 101 height 20
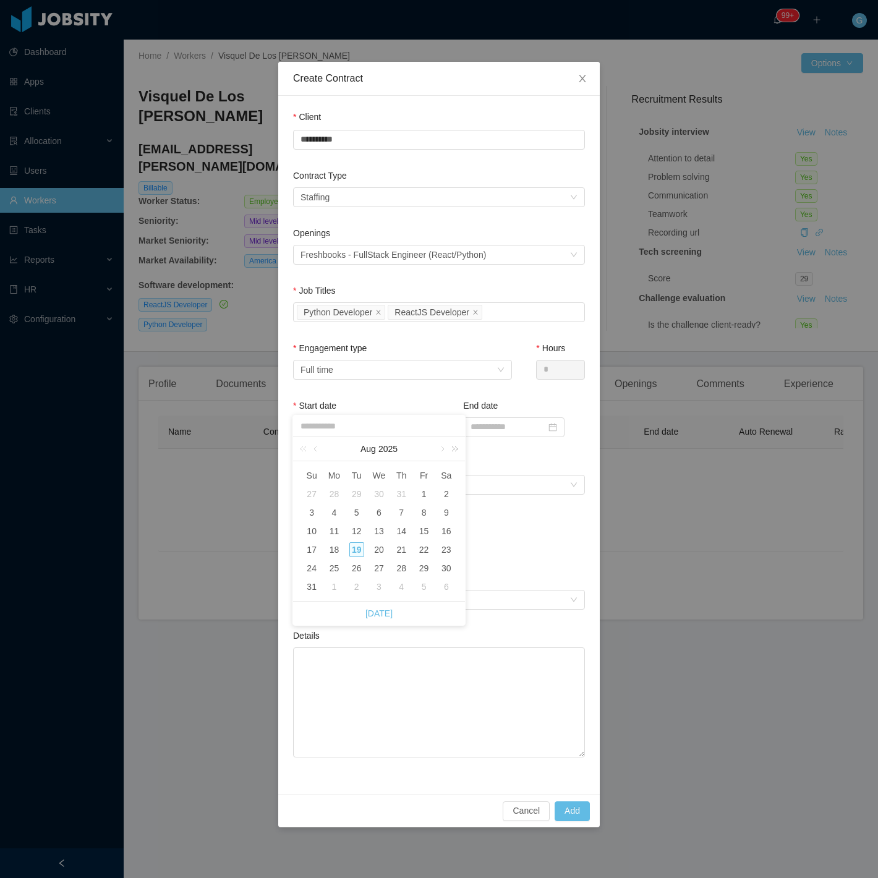
click at [445, 448] on link at bounding box center [453, 449] width 16 height 25
click at [317, 450] on link at bounding box center [316, 449] width 11 height 25
click at [454, 450] on link at bounding box center [453, 449] width 16 height 25
click at [306, 453] on link at bounding box center [305, 449] width 16 height 25
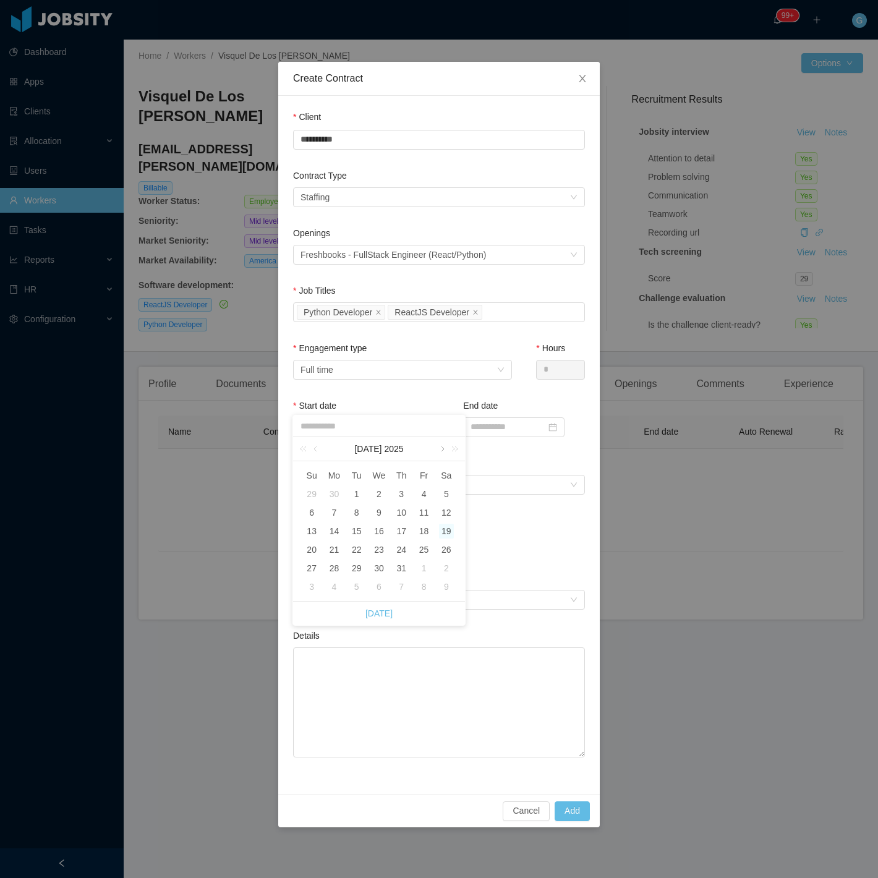
click at [438, 450] on link at bounding box center [441, 449] width 11 height 25
click at [328, 528] on div "15" at bounding box center [334, 531] width 15 height 15
type input "**********"
click at [437, 482] on div "Auto Renewal" at bounding box center [432, 485] width 263 height 12
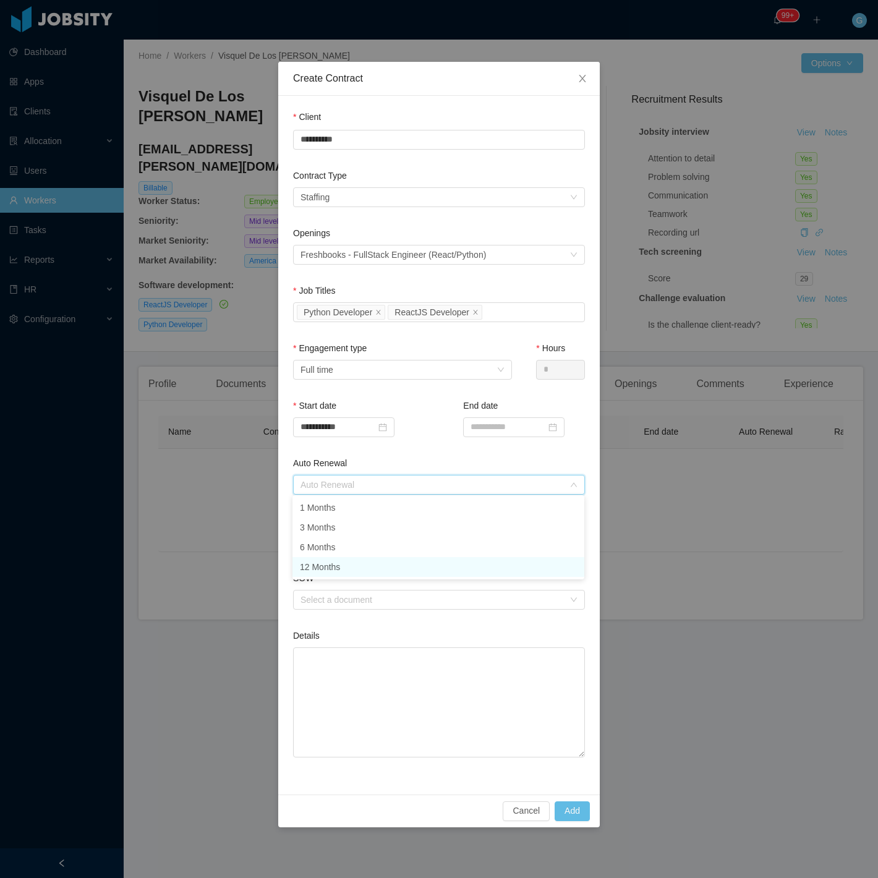
click at [351, 563] on li "12 Months" at bounding box center [439, 567] width 292 height 20
click at [361, 541] on input "Contract Rate" at bounding box center [346, 542] width 105 height 19
type input "*******"
click at [345, 610] on div "SOW Select a document" at bounding box center [439, 593] width 292 height 43
click at [334, 601] on div "Select a document" at bounding box center [432, 600] width 263 height 12
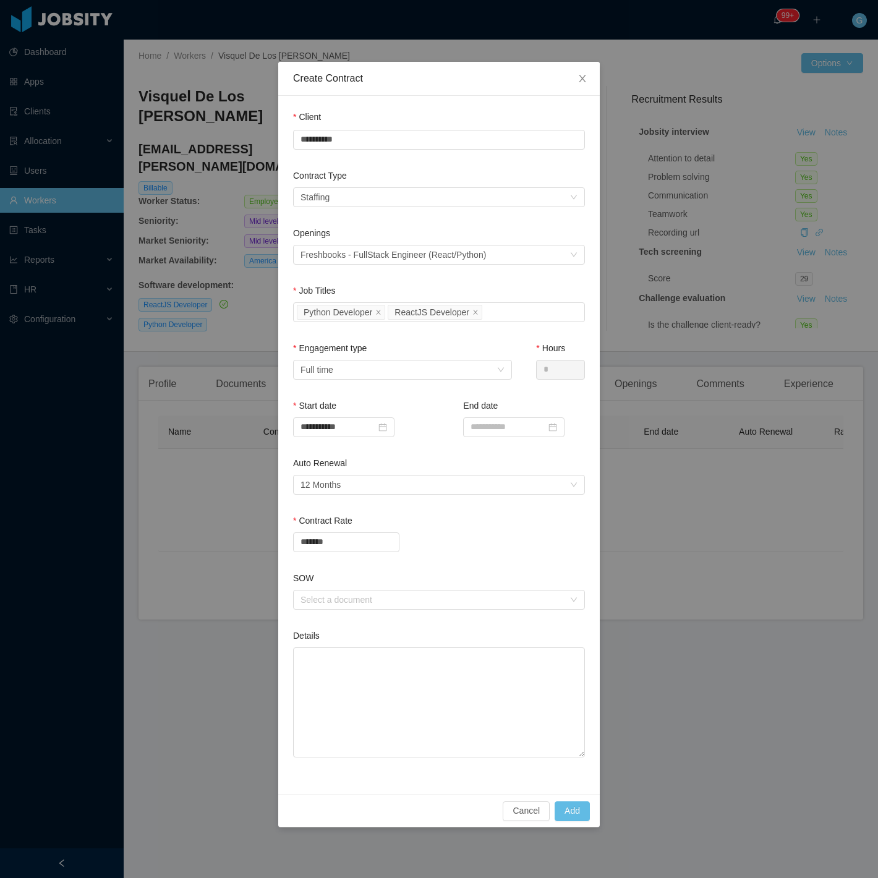
click at [411, 572] on div "SOW" at bounding box center [439, 581] width 292 height 18
click at [572, 817] on button "Add" at bounding box center [572, 811] width 35 height 20
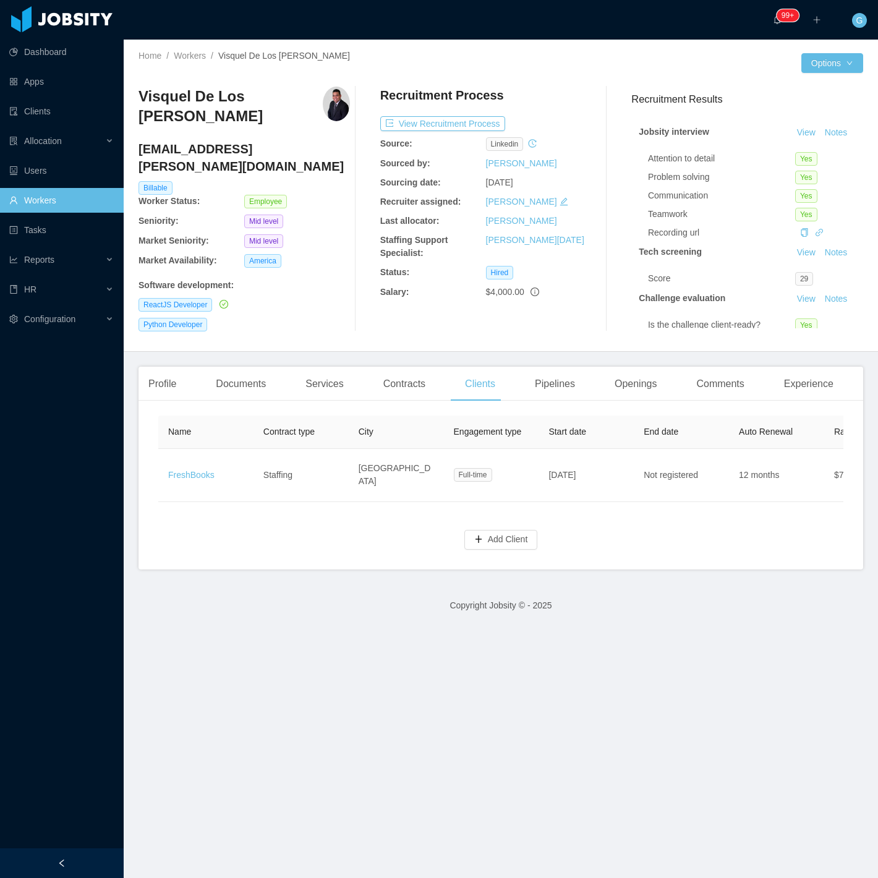
click at [216, 146] on h4 "visquel.morel@jobsity.com" at bounding box center [245, 157] width 212 height 35
copy h4 "visquel.morel@jobsity.com"
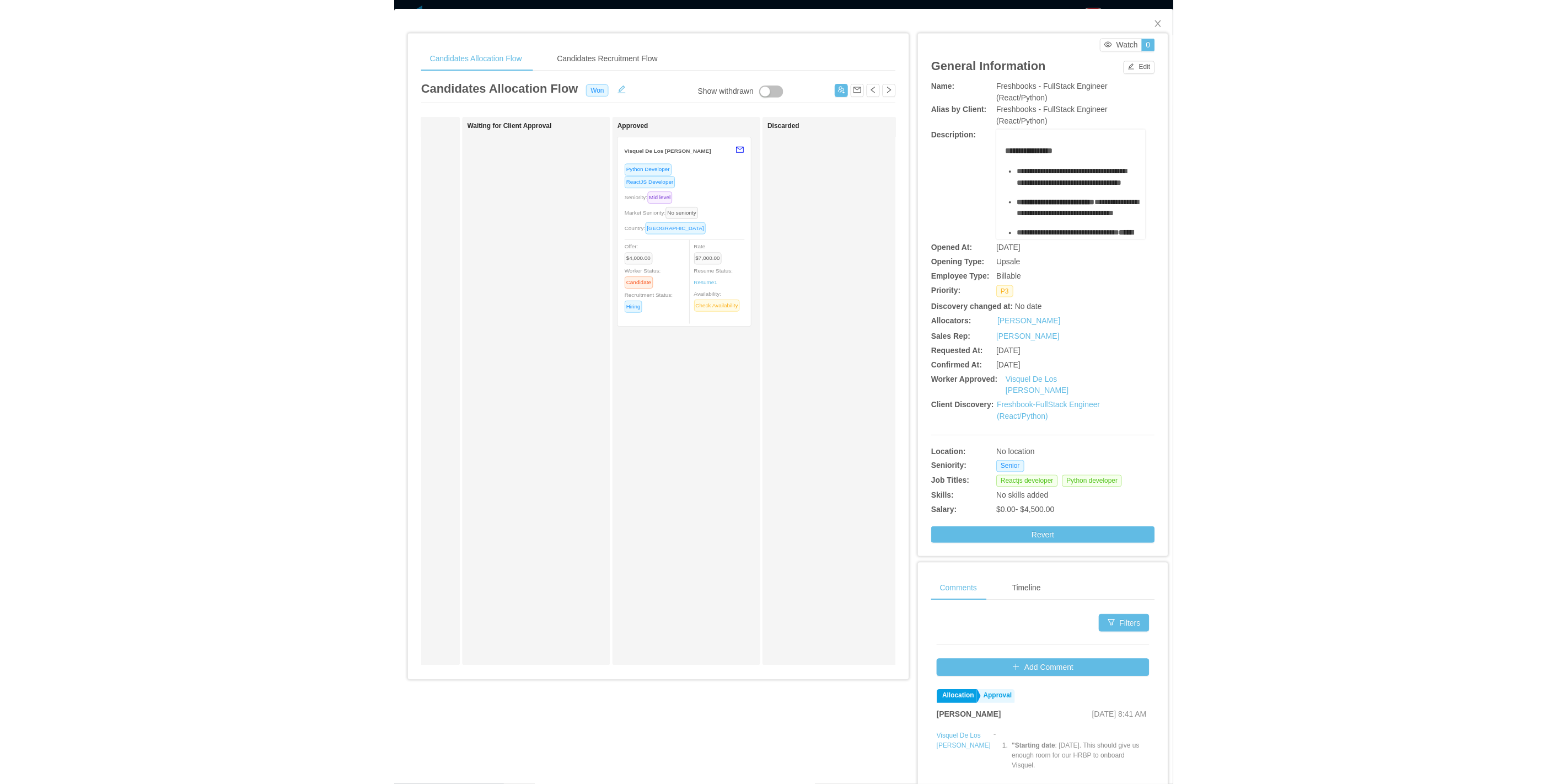
scroll to position [0, 426]
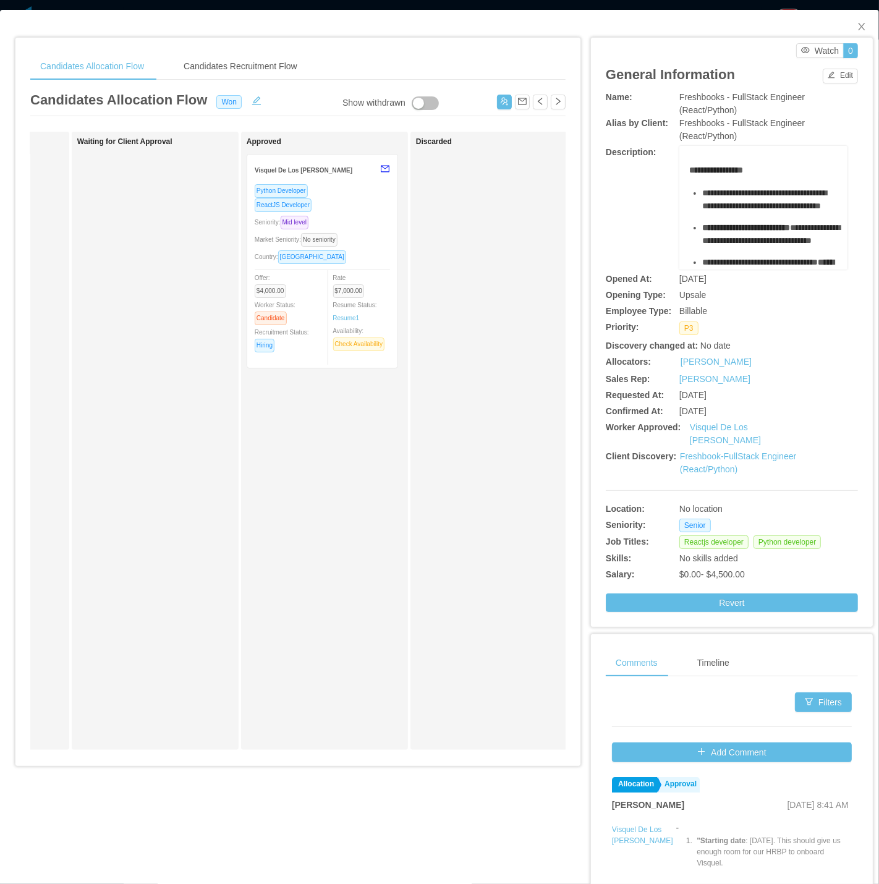
click at [349, 235] on div "Market Seniority: No seniority" at bounding box center [322, 240] width 135 height 14
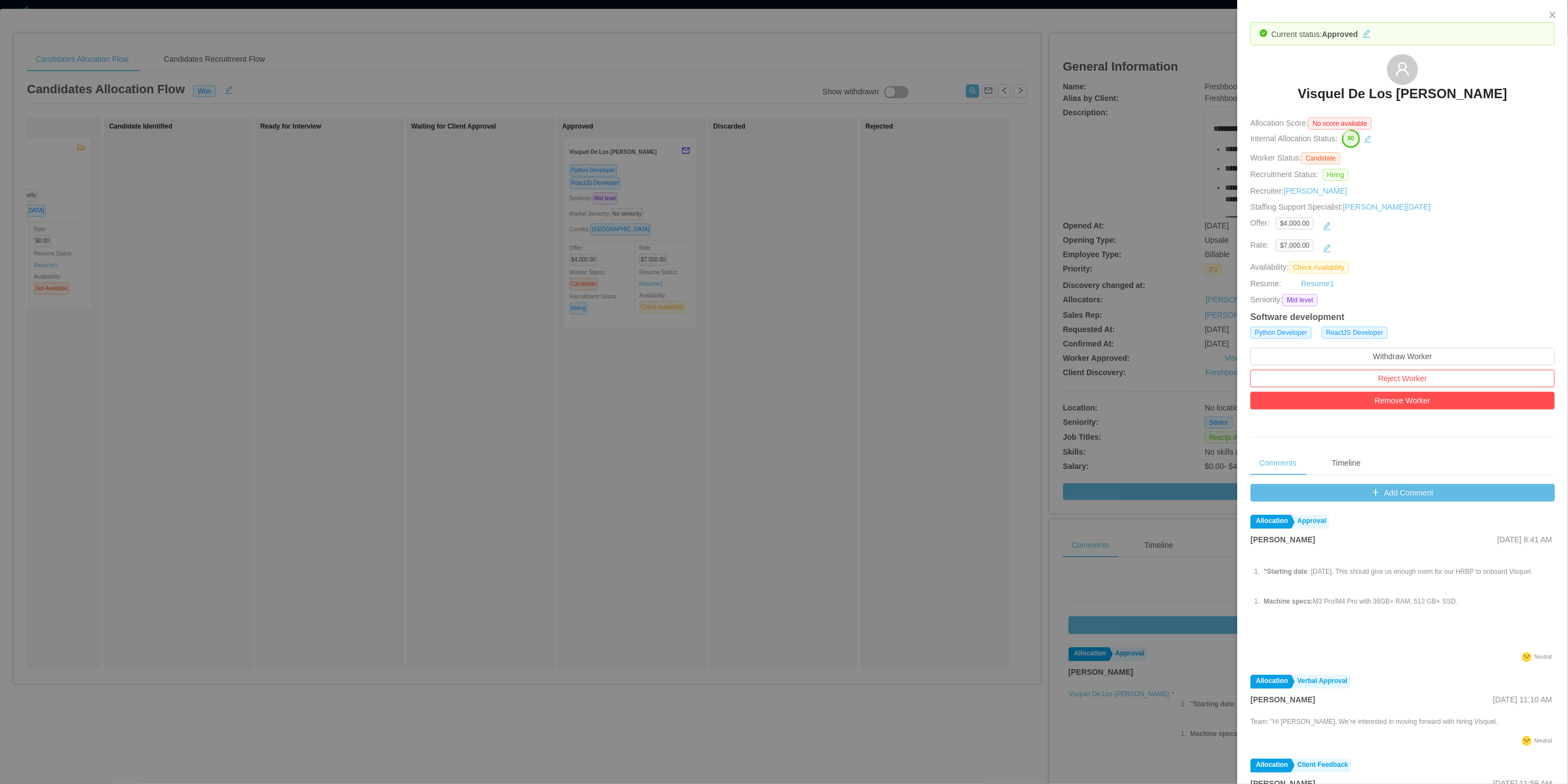
scroll to position [0, 89]
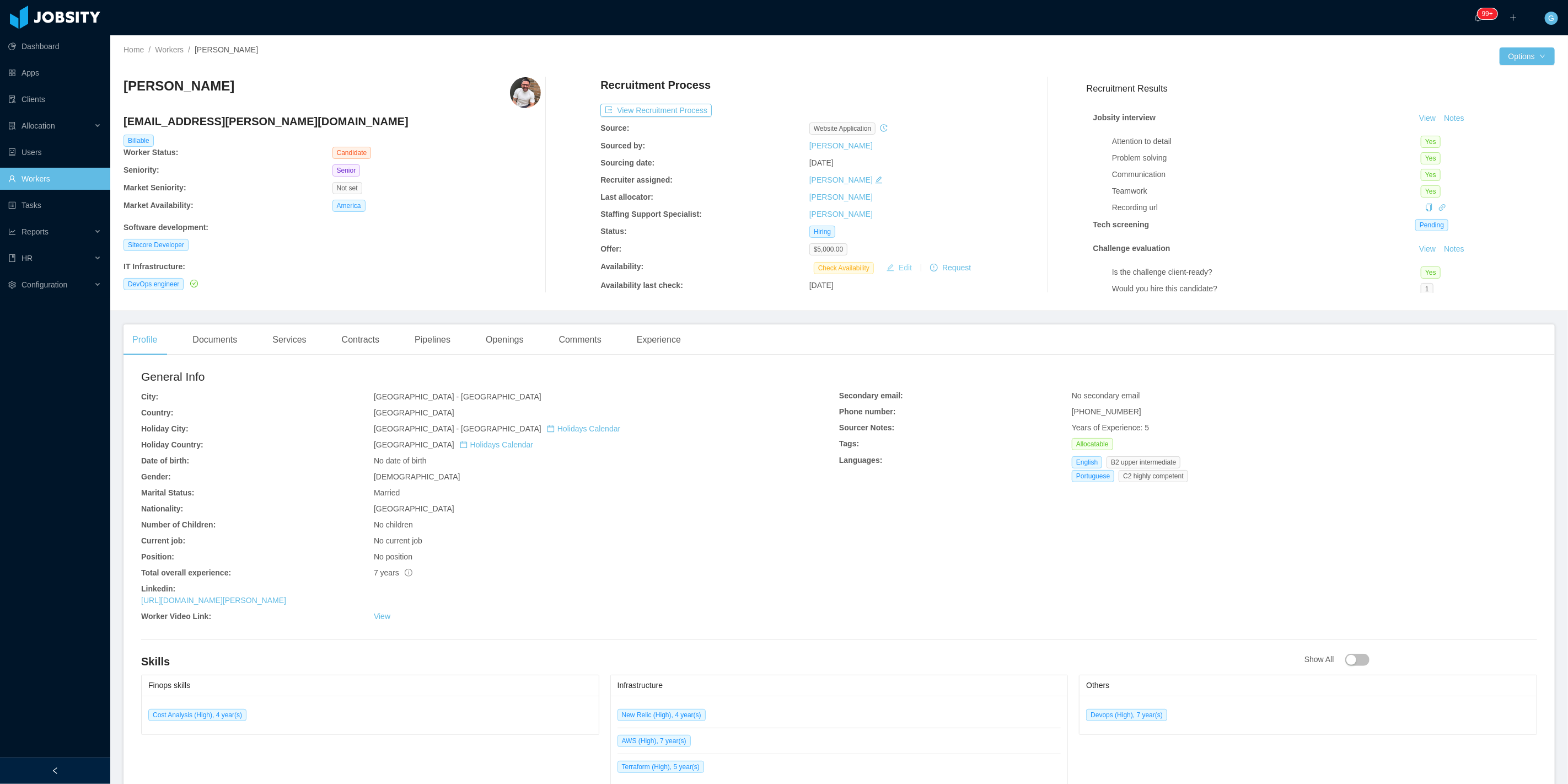
click at [893, 274] on button "Edit" at bounding box center [899, 268] width 34 height 13
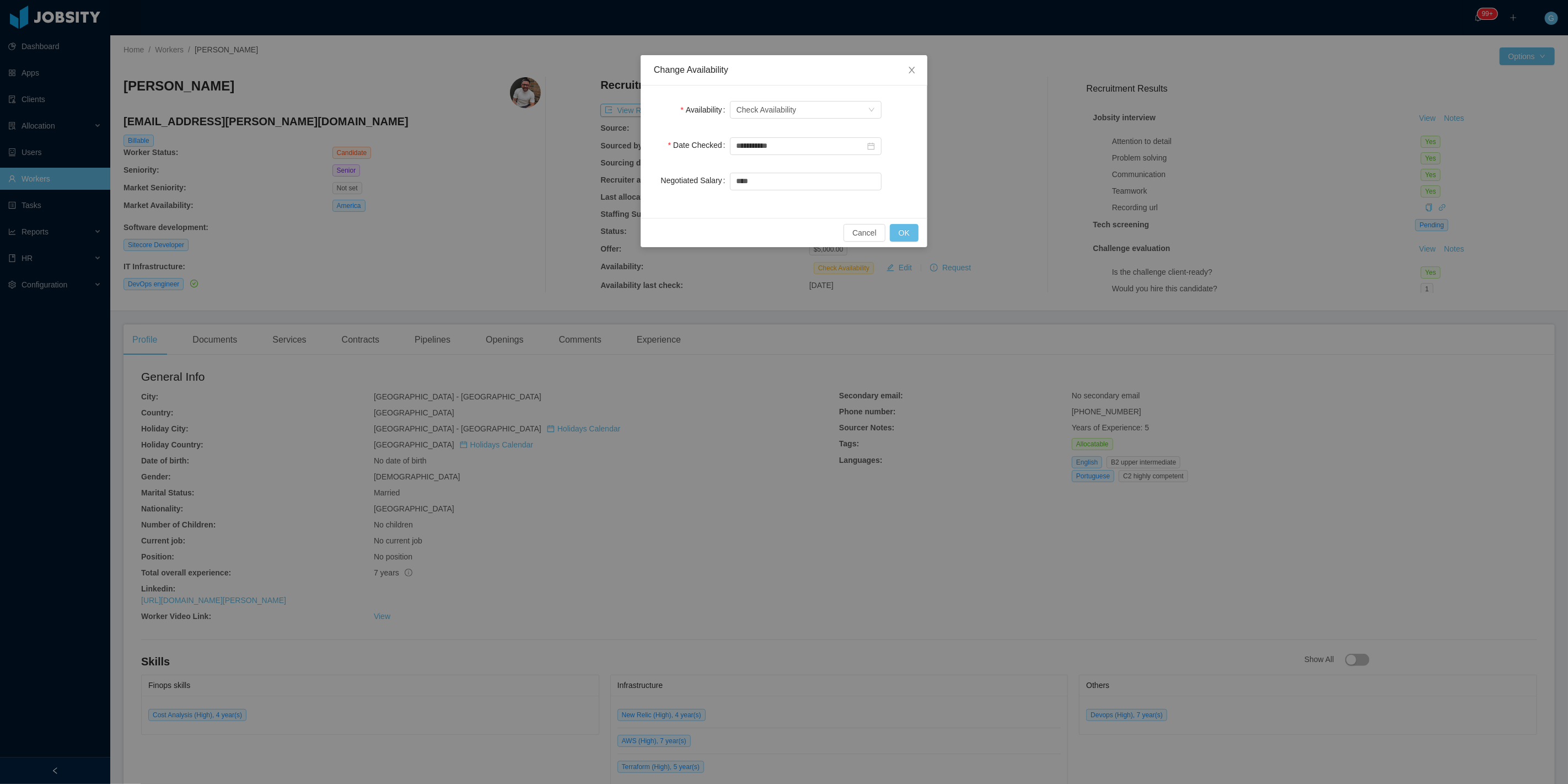
click at [769, 118] on div "Select one Check Availability" at bounding box center [806, 110] width 152 height 22
click at [764, 107] on div "Check Availability" at bounding box center [766, 110] width 60 height 17
click at [759, 147] on li "Not Available" at bounding box center [805, 148] width 152 height 18
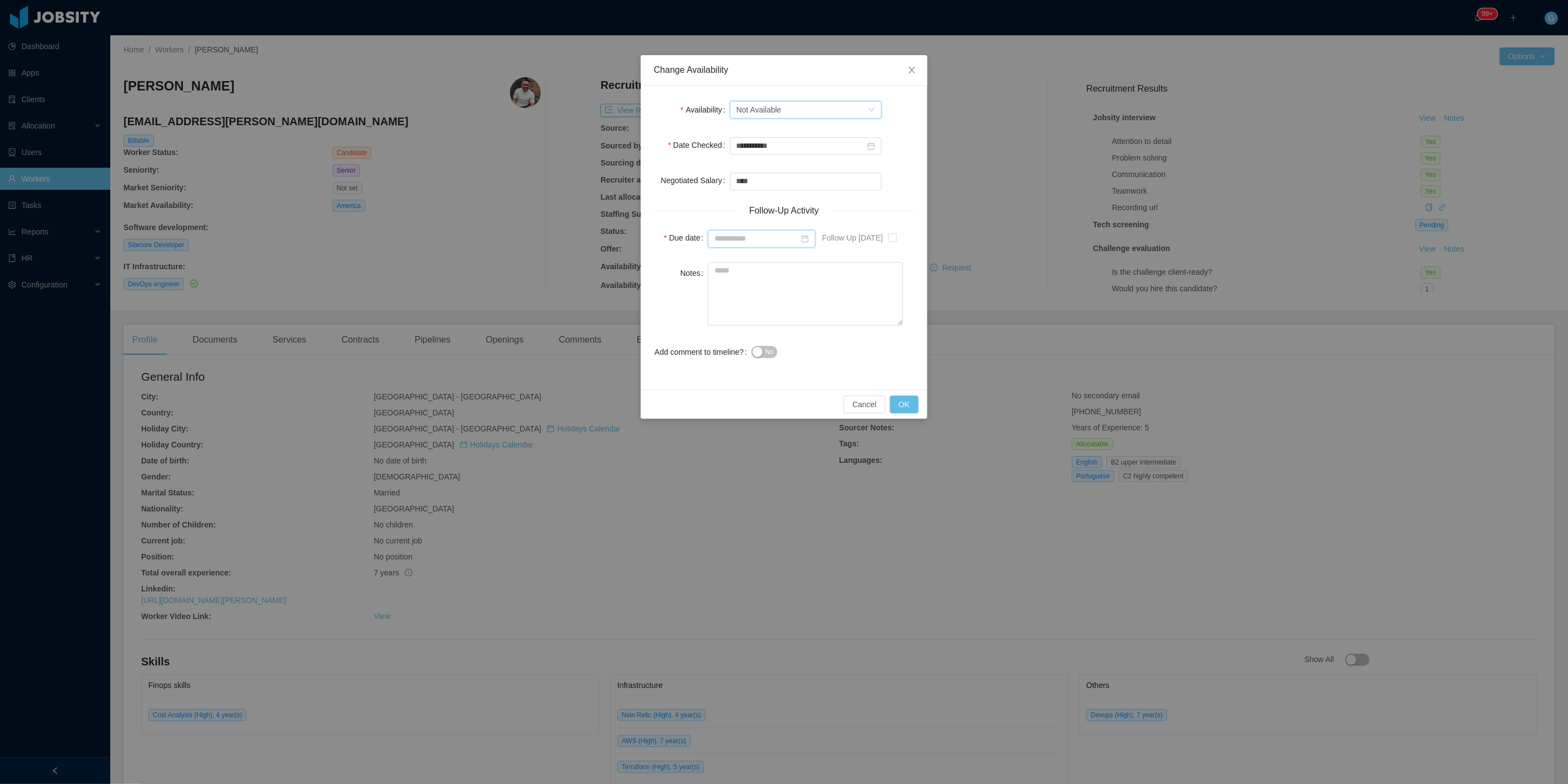
click at [725, 243] on input at bounding box center [761, 239] width 108 height 18
click at [663, 257] on form "**********" at bounding box center [784, 231] width 260 height 264
click at [749, 291] on textarea "Notes" at bounding box center [805, 293] width 195 height 63
click at [742, 235] on input at bounding box center [761, 239] width 108 height 18
click at [855, 252] on link at bounding box center [850, 257] width 14 height 22
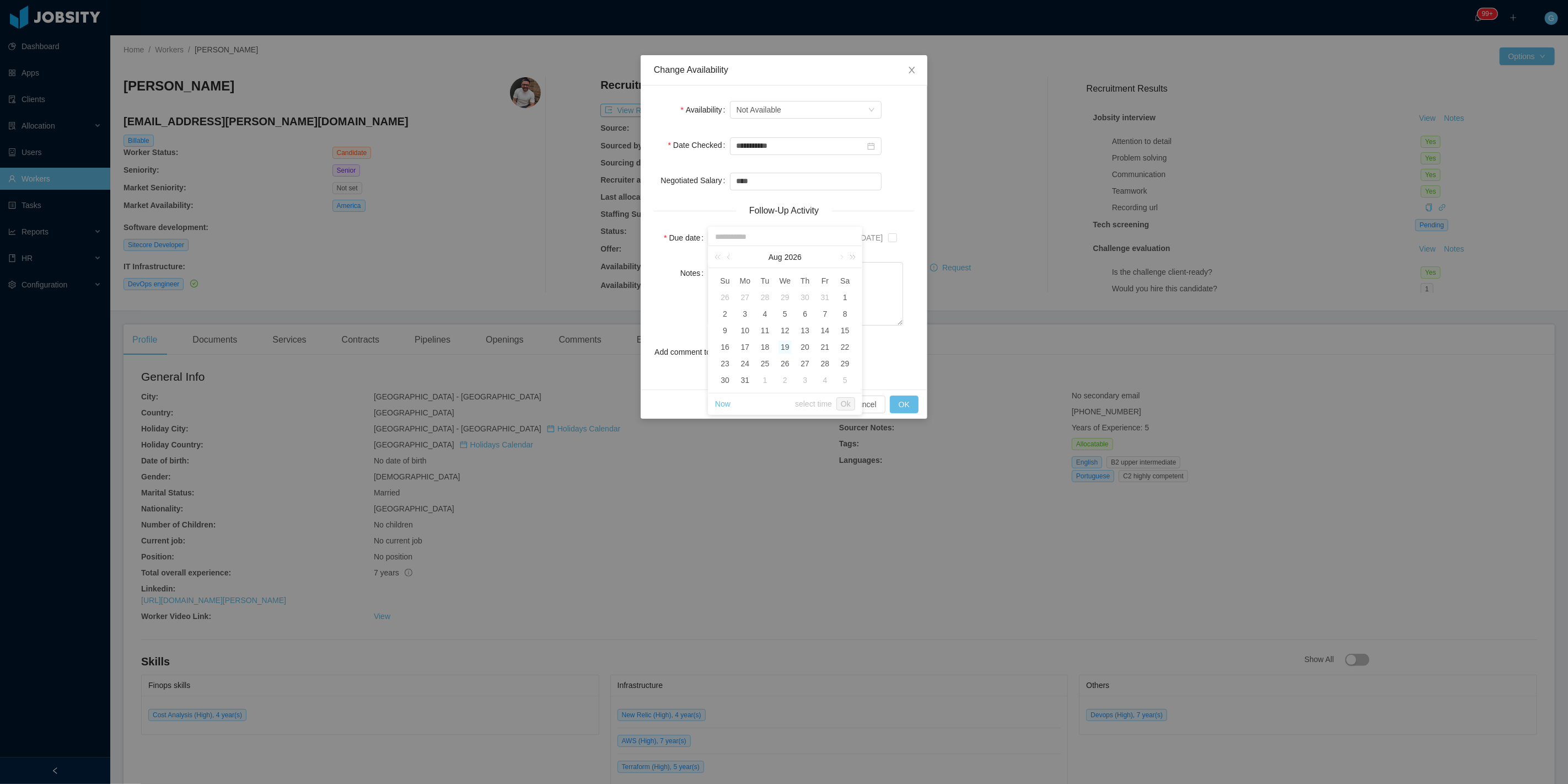
click at [855, 252] on link at bounding box center [850, 257] width 14 height 22
click at [728, 300] on div "1" at bounding box center [725, 297] width 13 height 13
type input "**********"
click at [878, 298] on textarea "Notes" at bounding box center [805, 293] width 195 height 63
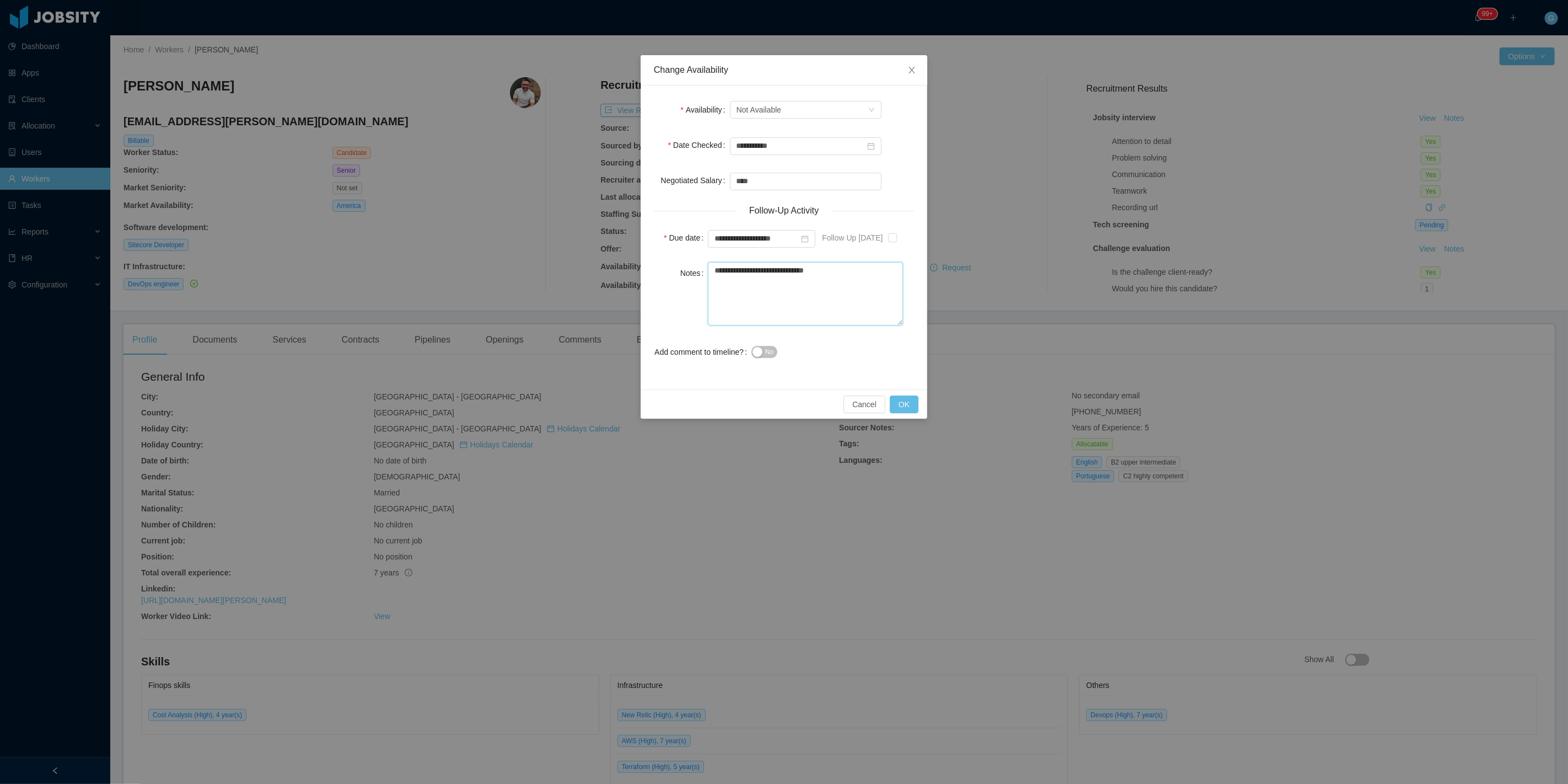
type textarea "**********"
click at [769, 342] on div "No" at bounding box center [827, 351] width 152 height 22
click at [769, 355] on span "No" at bounding box center [768, 351] width 8 height 11
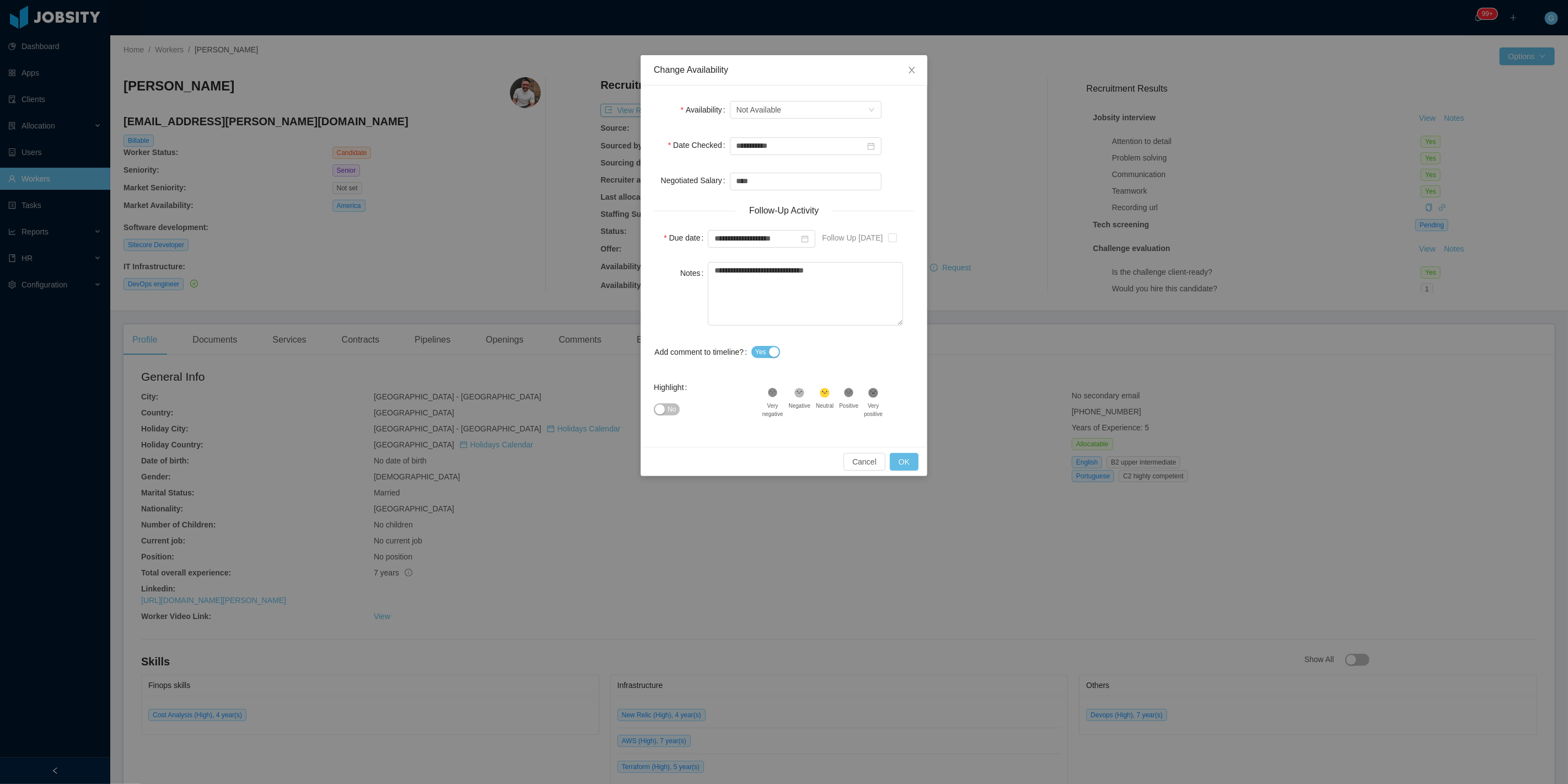
click at [777, 395] on icon ".st0{fill:#8a8a8a}.st2{fill:#262626}" at bounding box center [773, 392] width 11 height 11
click at [677, 413] on button "No" at bounding box center [666, 409] width 26 height 12
click at [898, 462] on button "OK" at bounding box center [904, 462] width 29 height 18
